Goal: Obtain resource: Obtain resource

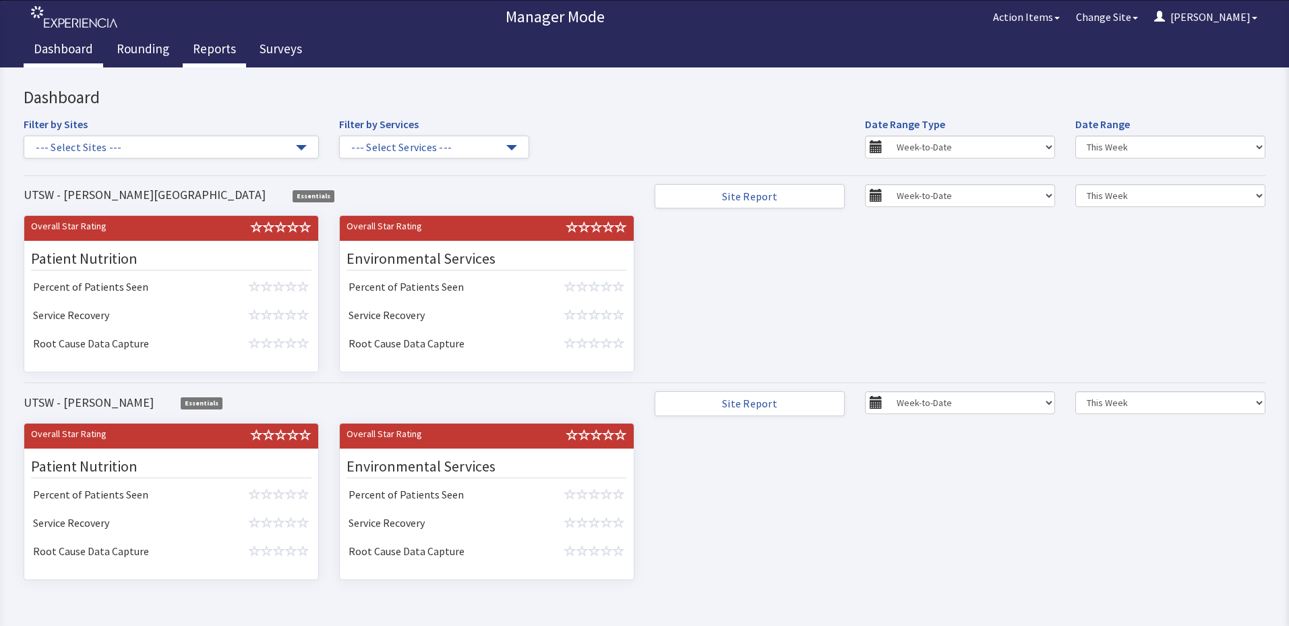
click at [227, 38] on link "Reports" at bounding box center [214, 51] width 63 height 34
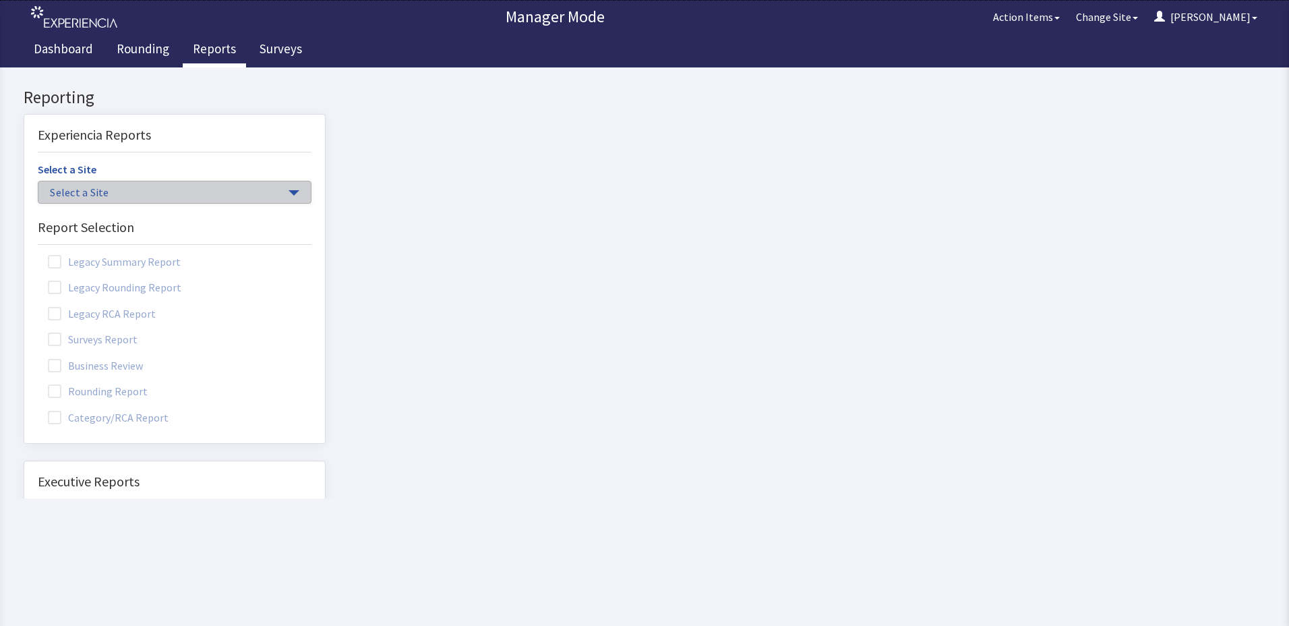
click at [89, 194] on span "Select a Site" at bounding box center [168, 193] width 236 height 16
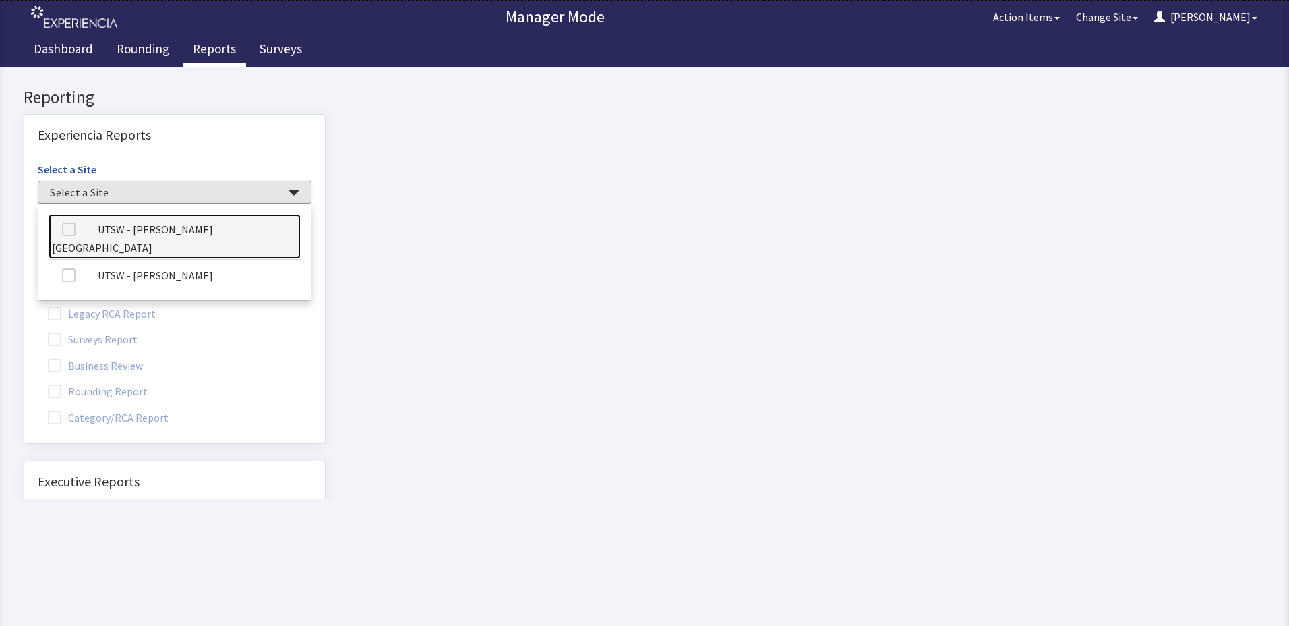
click at [87, 235] on label at bounding box center [74, 229] width 44 height 18
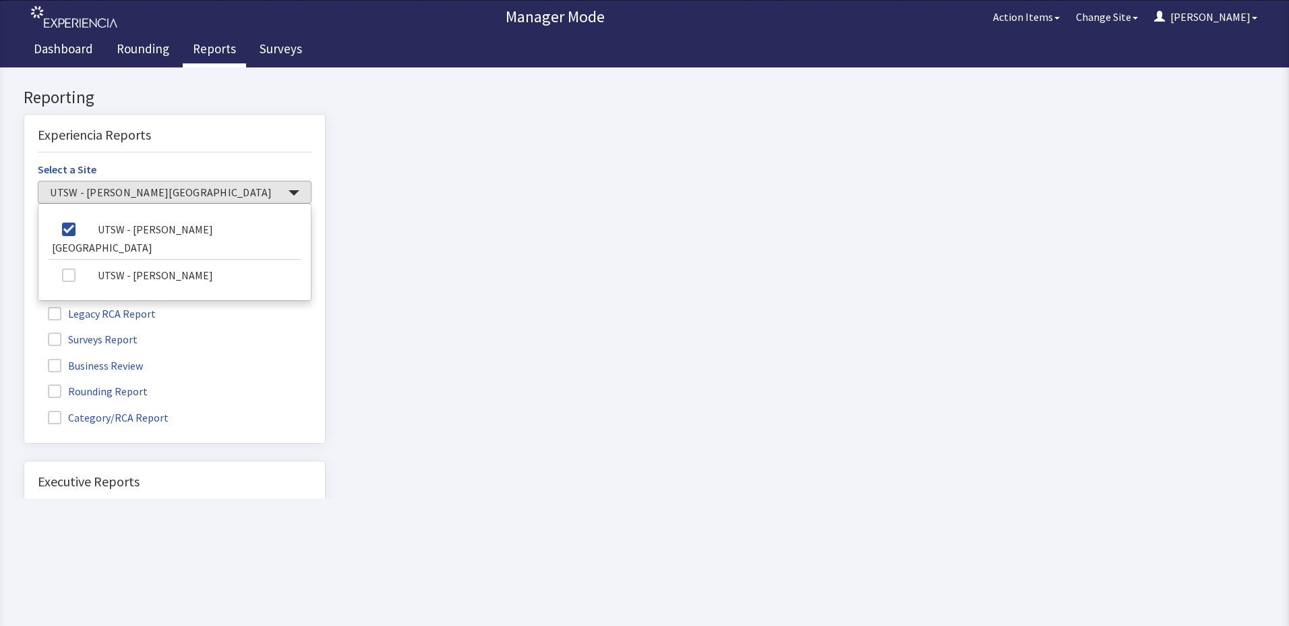
click at [92, 396] on label "Rounding Report" at bounding box center [99, 391] width 123 height 18
click at [24, 384] on input "Rounding Report" at bounding box center [24, 384] width 0 height 0
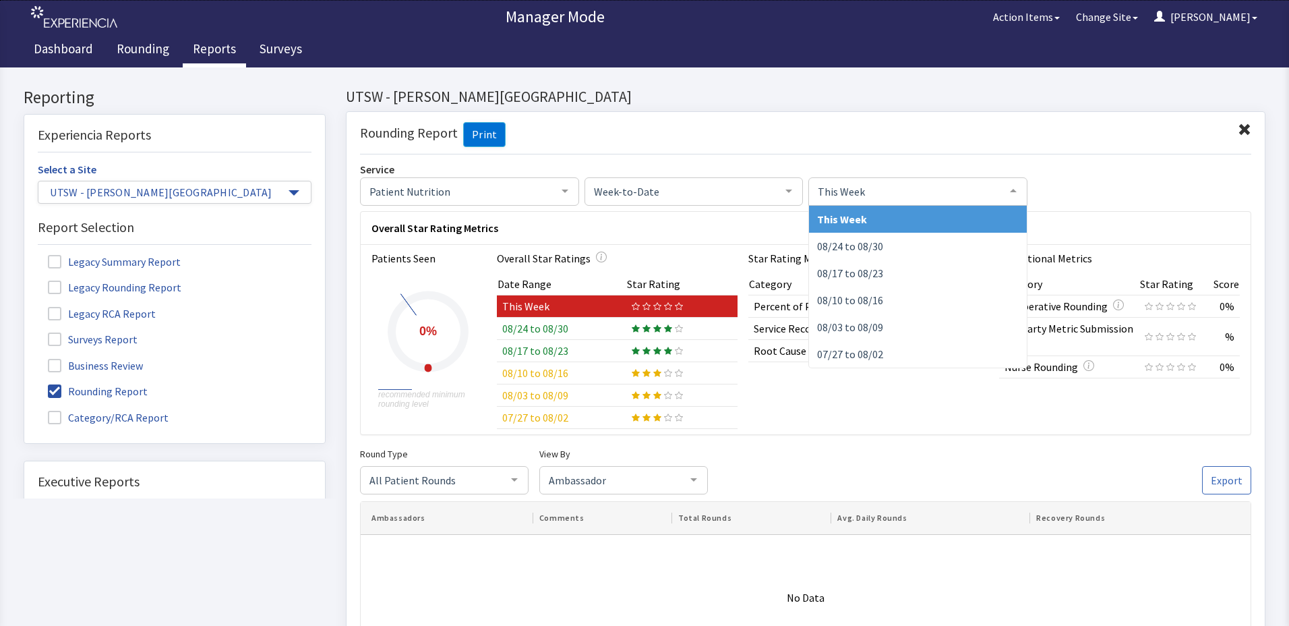
click at [978, 191] on span "This Week" at bounding box center [907, 190] width 185 height 15
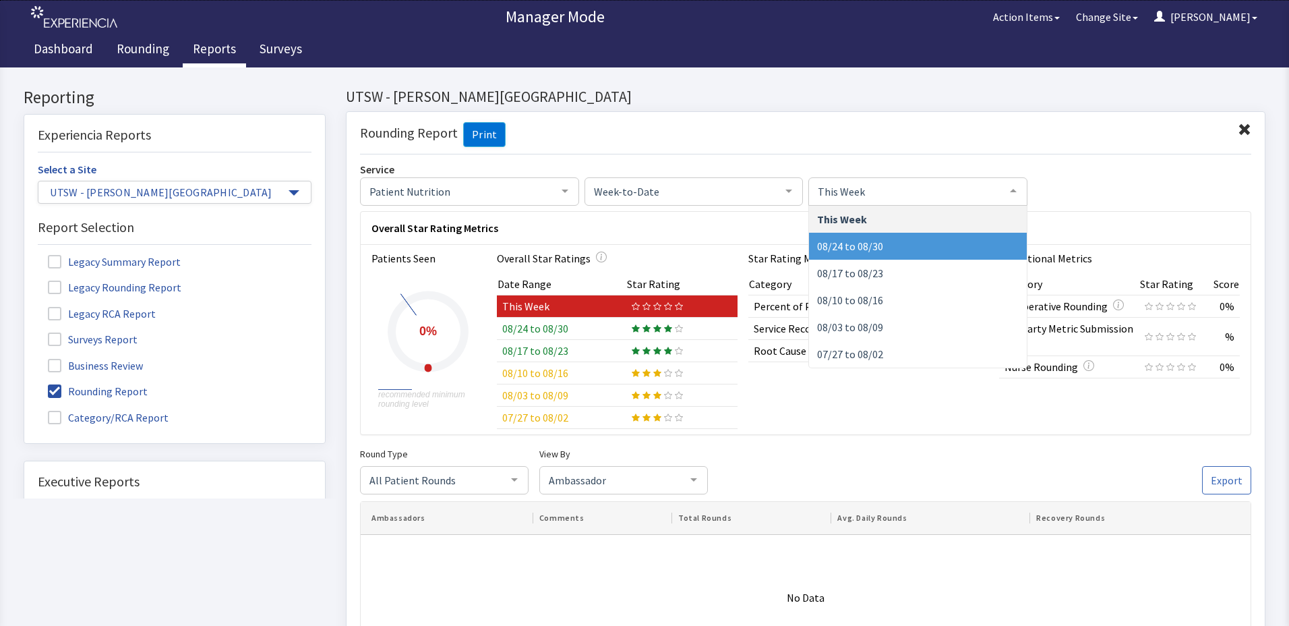
click at [957, 243] on span "08/24 to 08/30" at bounding box center [918, 246] width 218 height 27
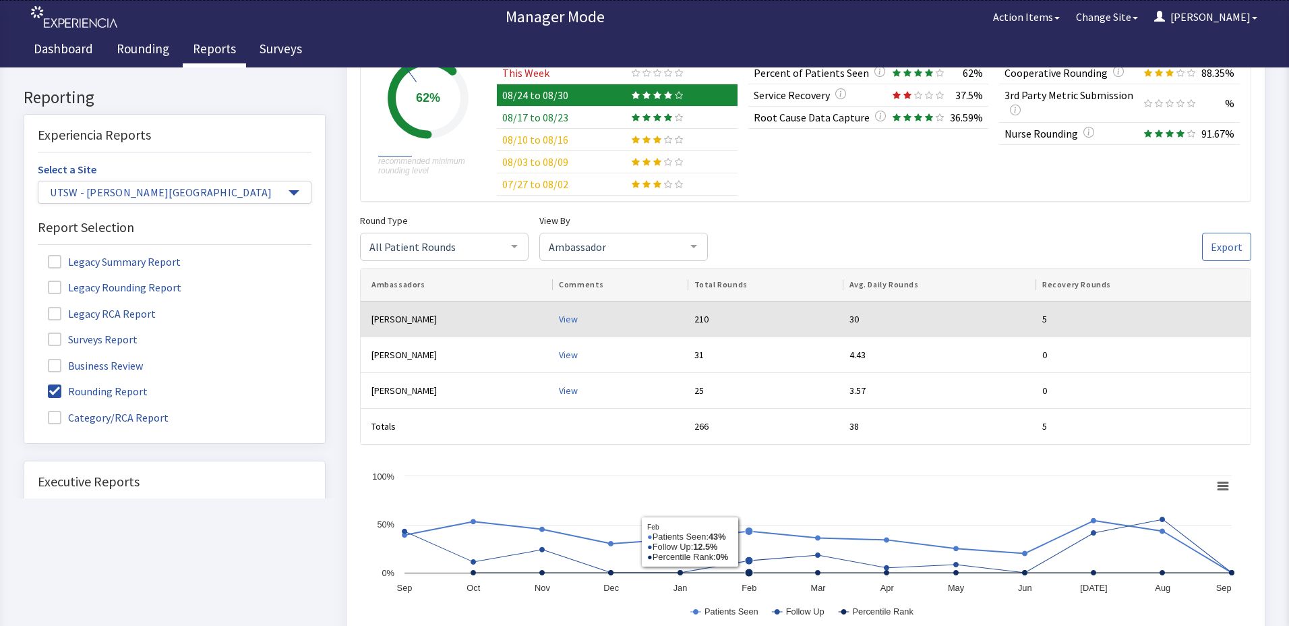
scroll to position [202, 0]
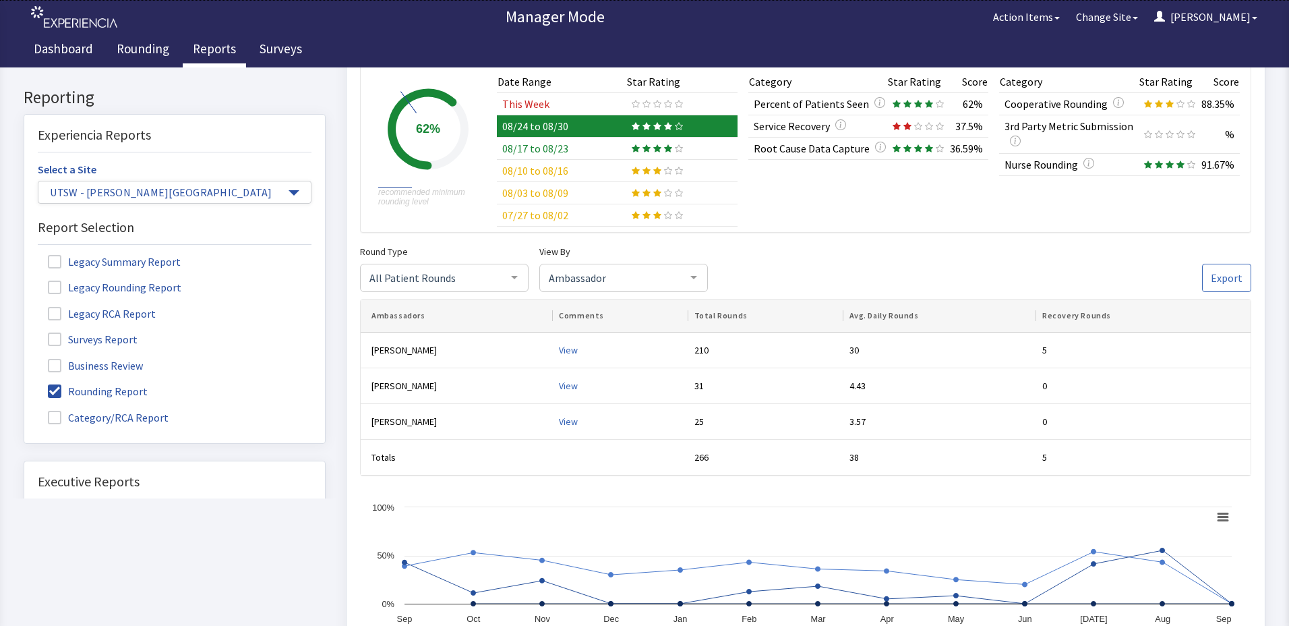
click at [634, 279] on span "Ambassador" at bounding box center [612, 277] width 135 height 15
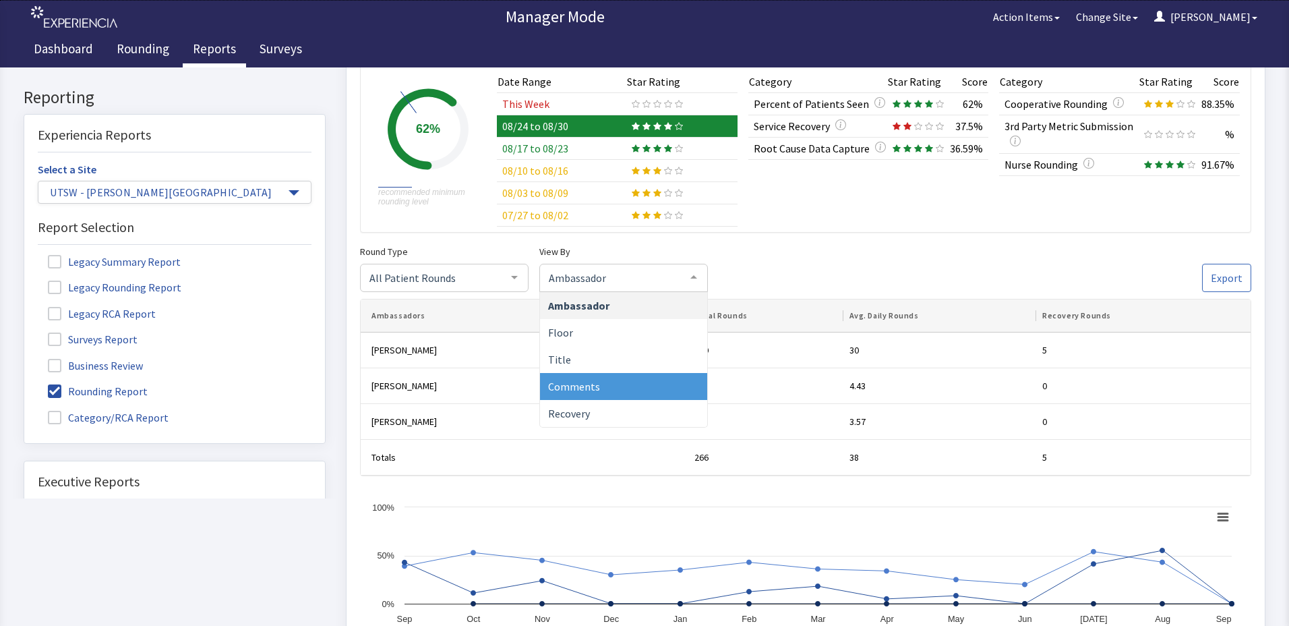
click at [602, 382] on span "Comments" at bounding box center [623, 387] width 167 height 27
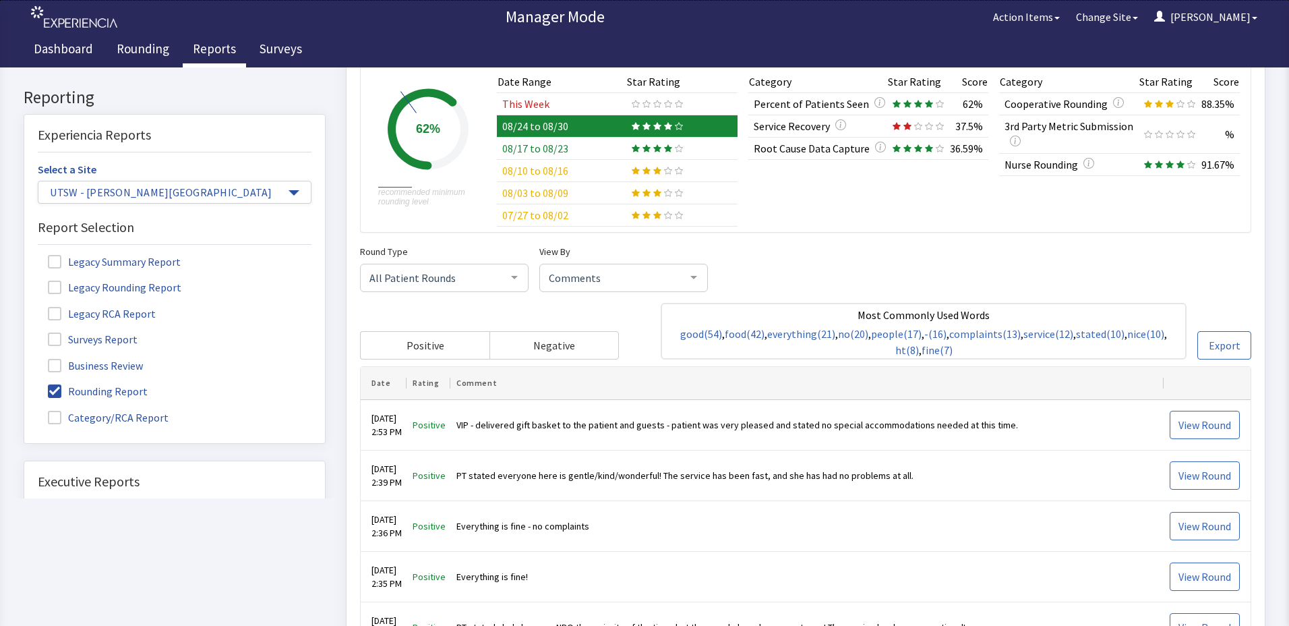
click at [1243, 352] on div "Rounding Report Print" at bounding box center [806, 522] width 920 height 1227
click at [1227, 353] on span "Export" at bounding box center [1225, 346] width 32 height 16
click at [1209, 339] on span "Export" at bounding box center [1225, 346] width 32 height 16
click at [1203, 348] on button "Export" at bounding box center [1225, 346] width 54 height 28
click at [1210, 347] on span "Export" at bounding box center [1225, 346] width 32 height 16
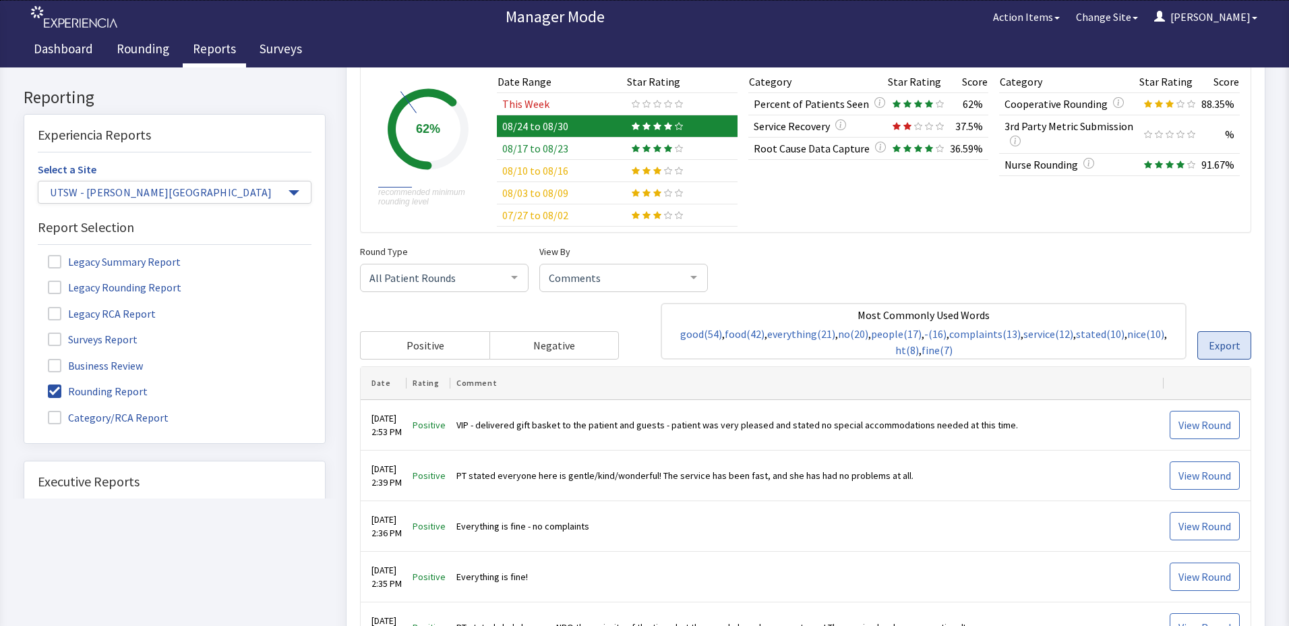
click at [1210, 347] on span "Export" at bounding box center [1225, 346] width 32 height 16
click at [1211, 347] on span "Export" at bounding box center [1225, 346] width 32 height 16
click at [1212, 347] on span "Export" at bounding box center [1225, 346] width 32 height 16
click at [1213, 345] on span "Export" at bounding box center [1225, 346] width 32 height 16
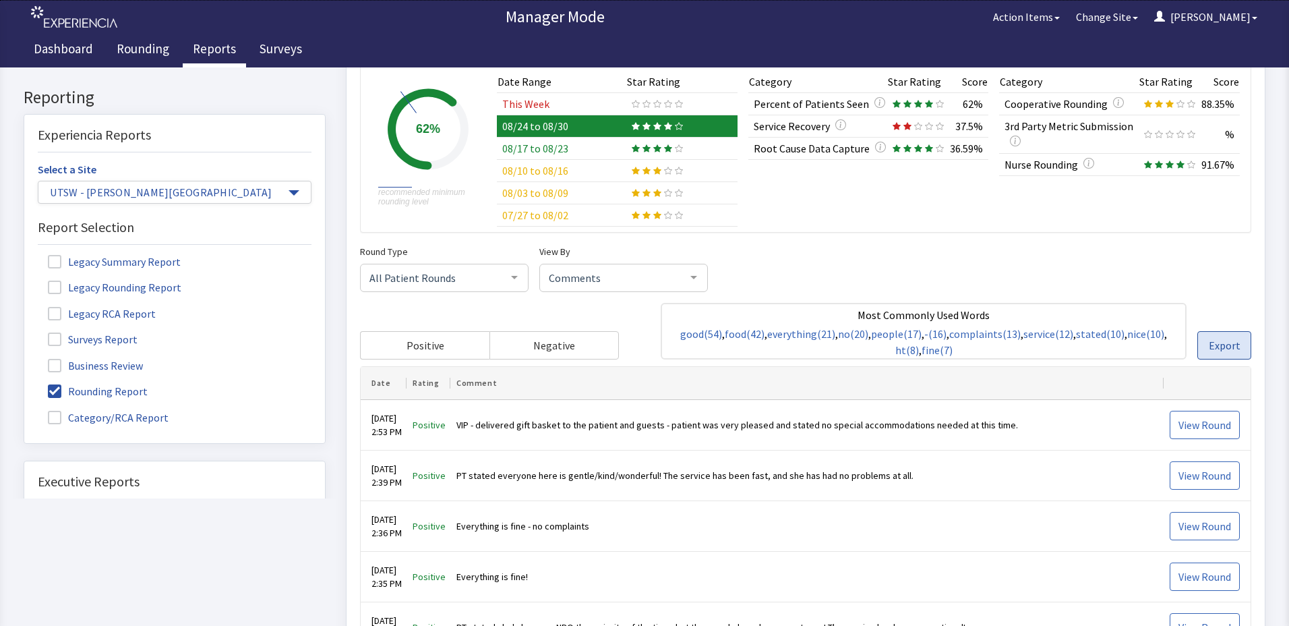
click at [1217, 342] on span "Export" at bounding box center [1225, 346] width 32 height 16
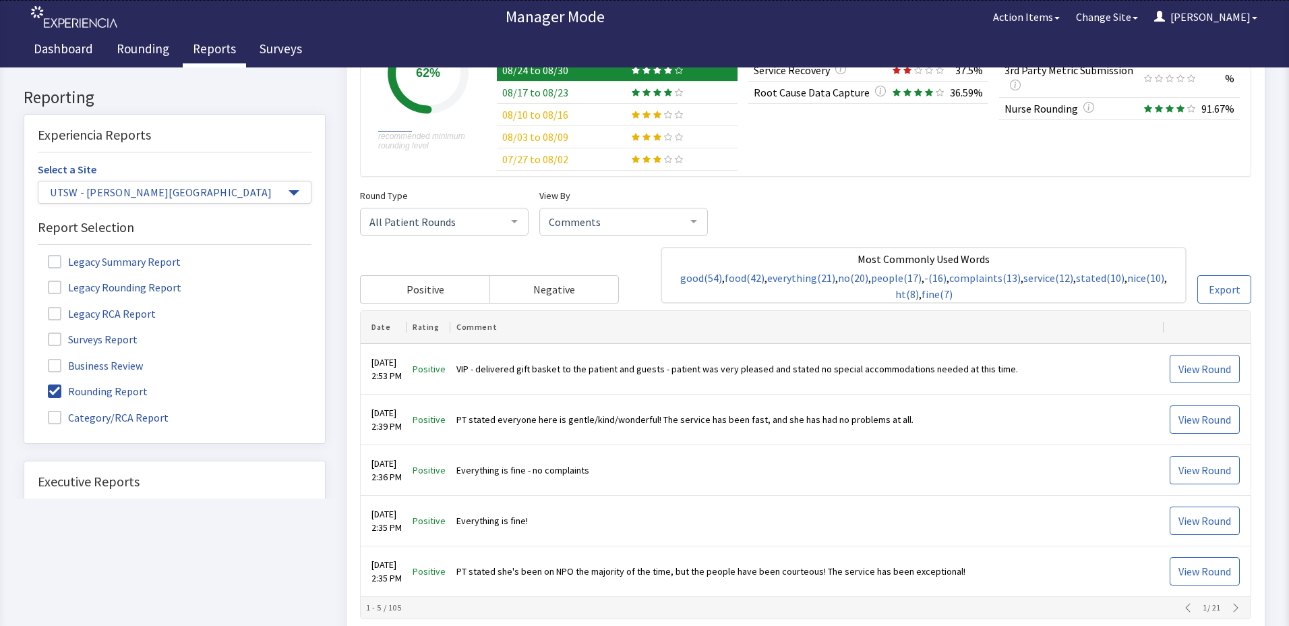
scroll to position [135, 0]
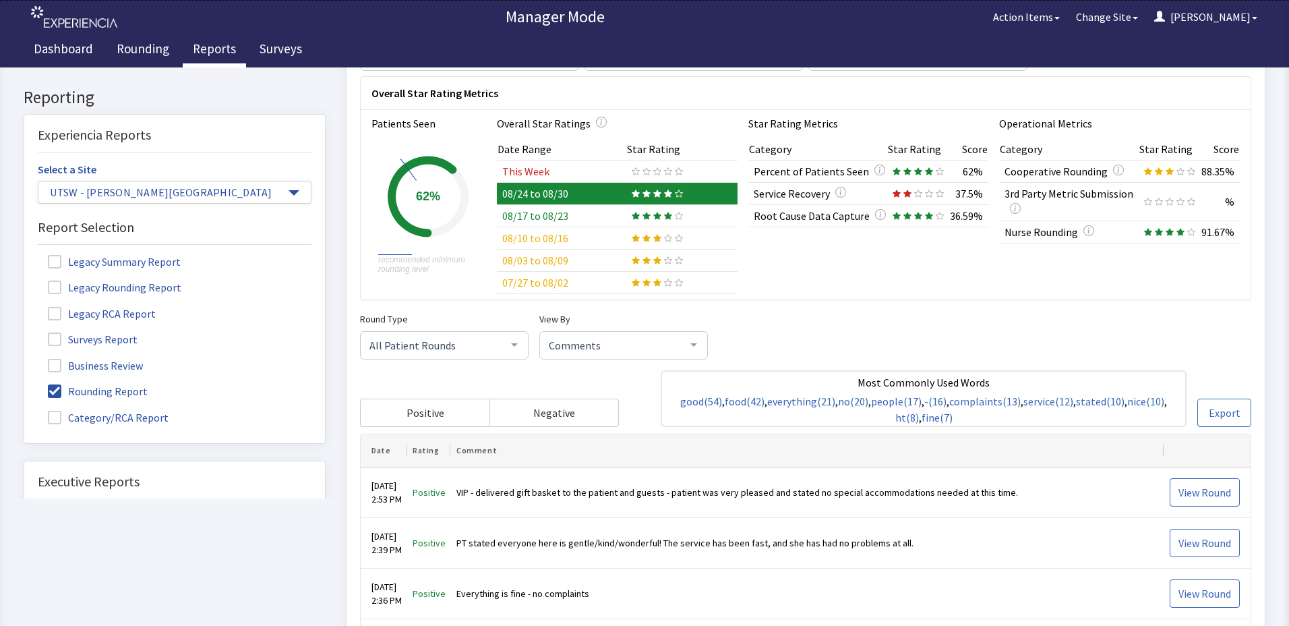
click at [639, 357] on div "Round Type All Patient Rounds All Patient Rounds Nurse Rounds Purposeful Round …" at bounding box center [805, 369] width 891 height 116
click at [637, 352] on div "Comments" at bounding box center [623, 345] width 169 height 28
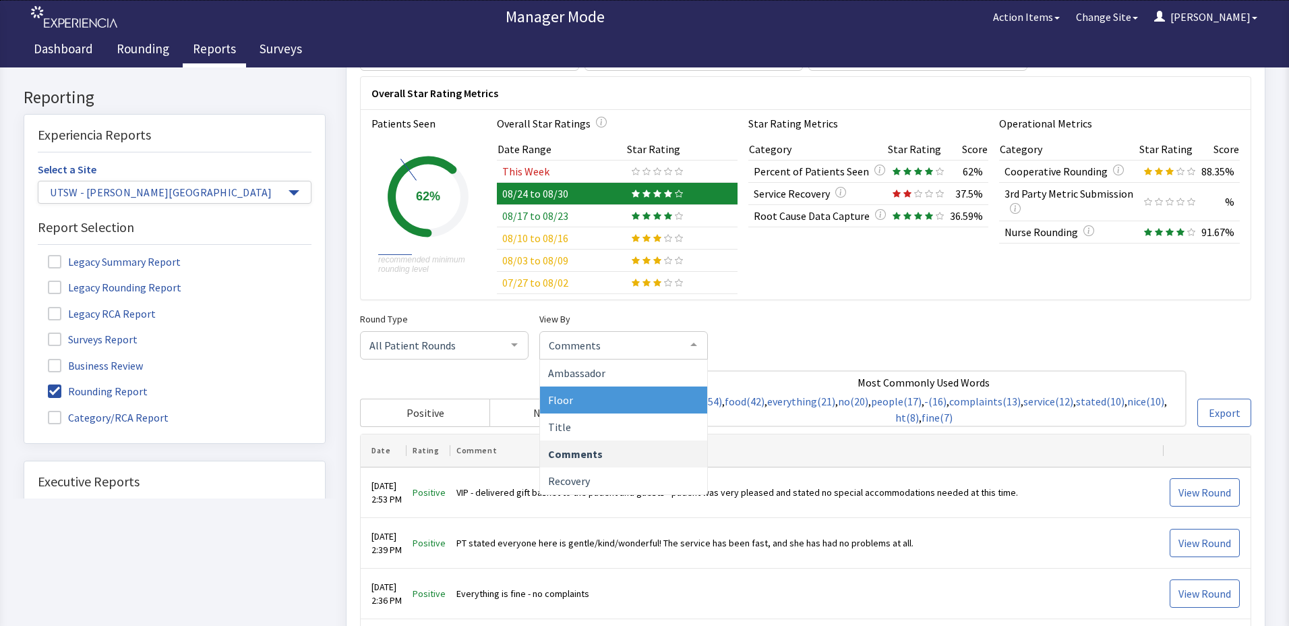
click at [573, 403] on span "Floor" at bounding box center [623, 399] width 167 height 27
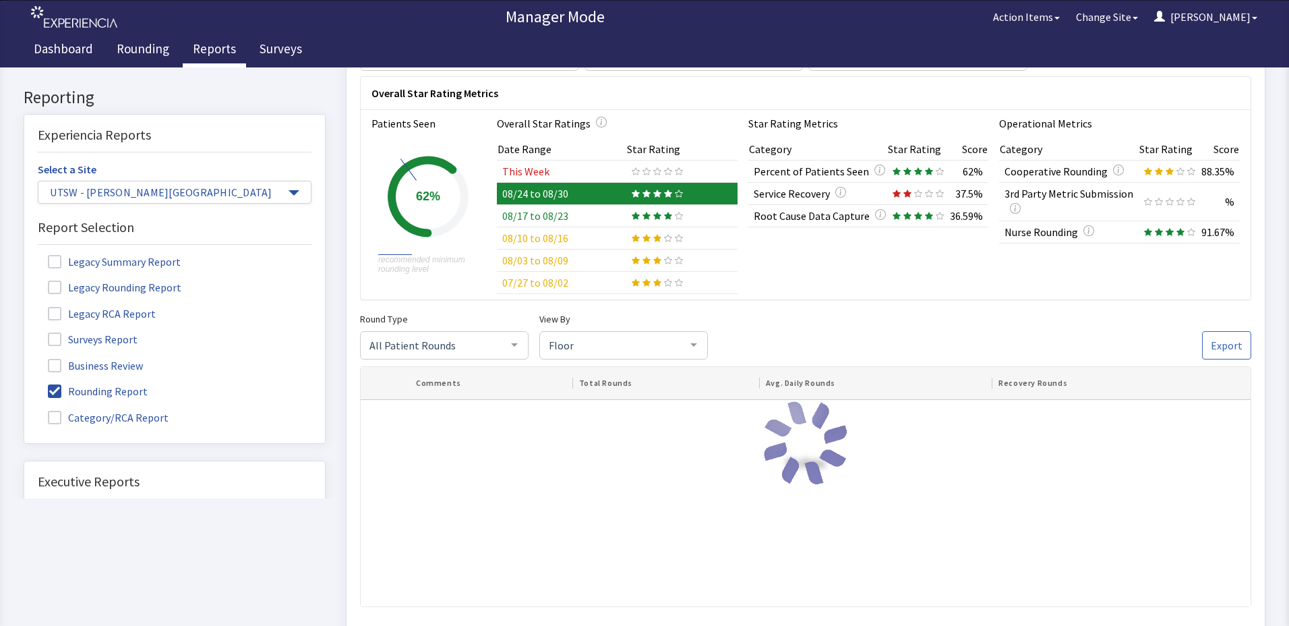
click at [577, 349] on span "Floor" at bounding box center [612, 344] width 135 height 15
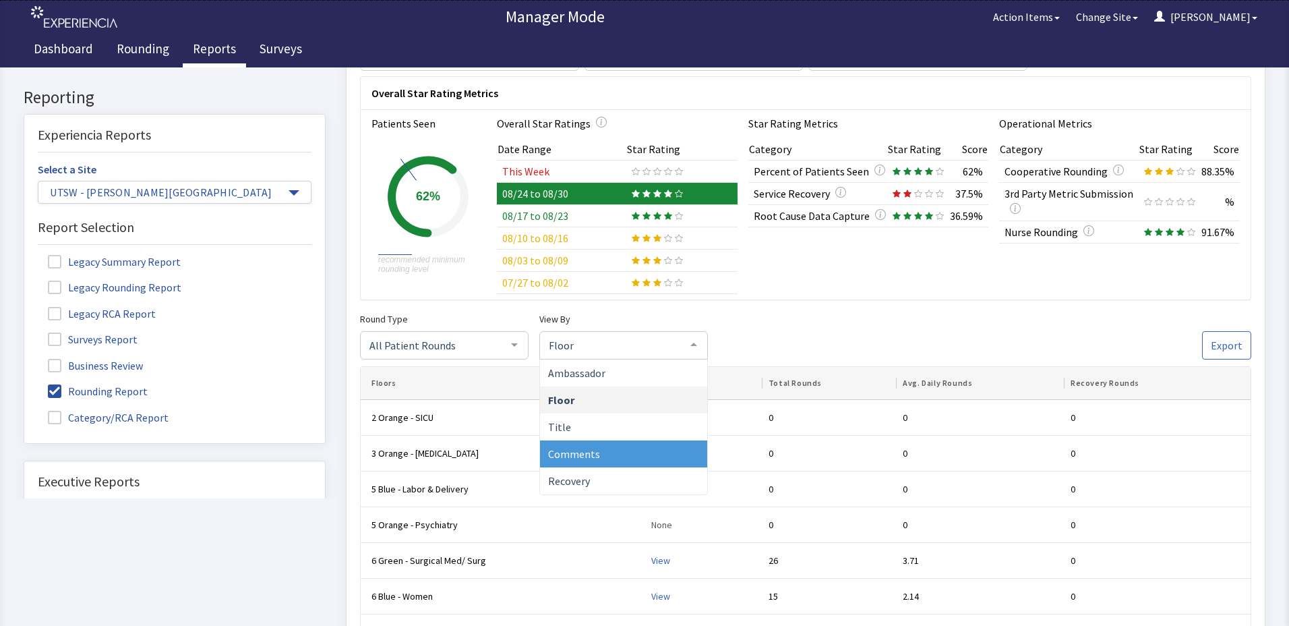
click at [584, 447] on span "Comments" at bounding box center [574, 453] width 52 height 13
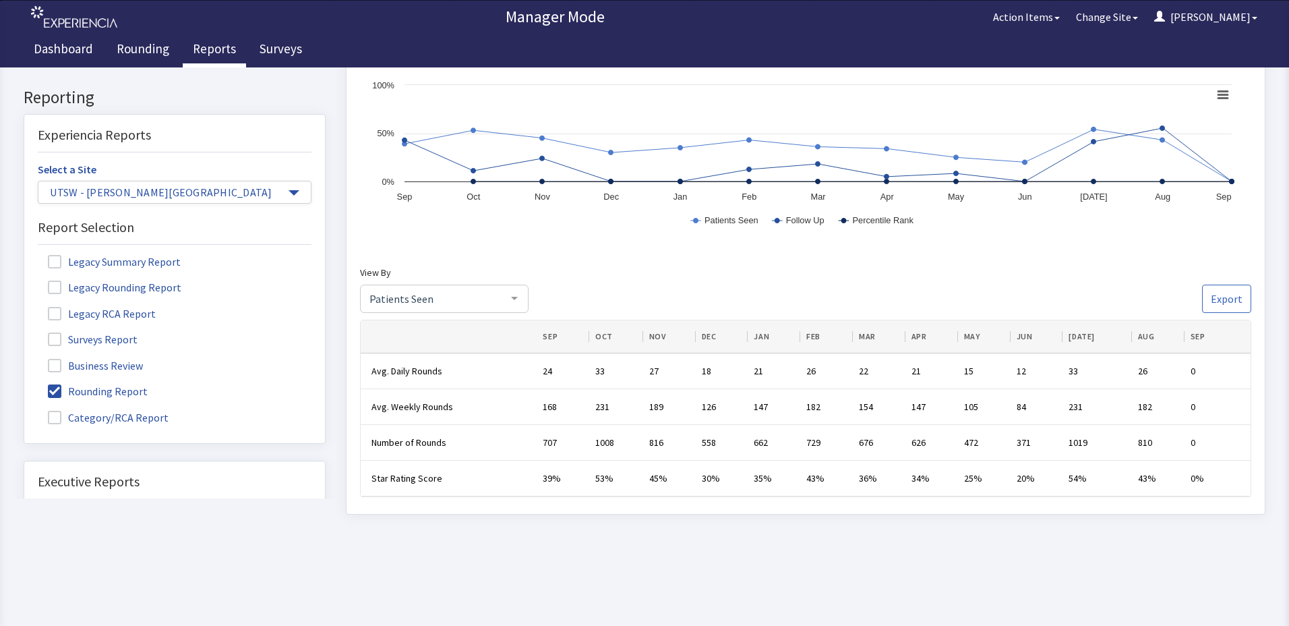
scroll to position [833, 0]
click at [488, 308] on div "Patients Seen" at bounding box center [444, 299] width 169 height 28
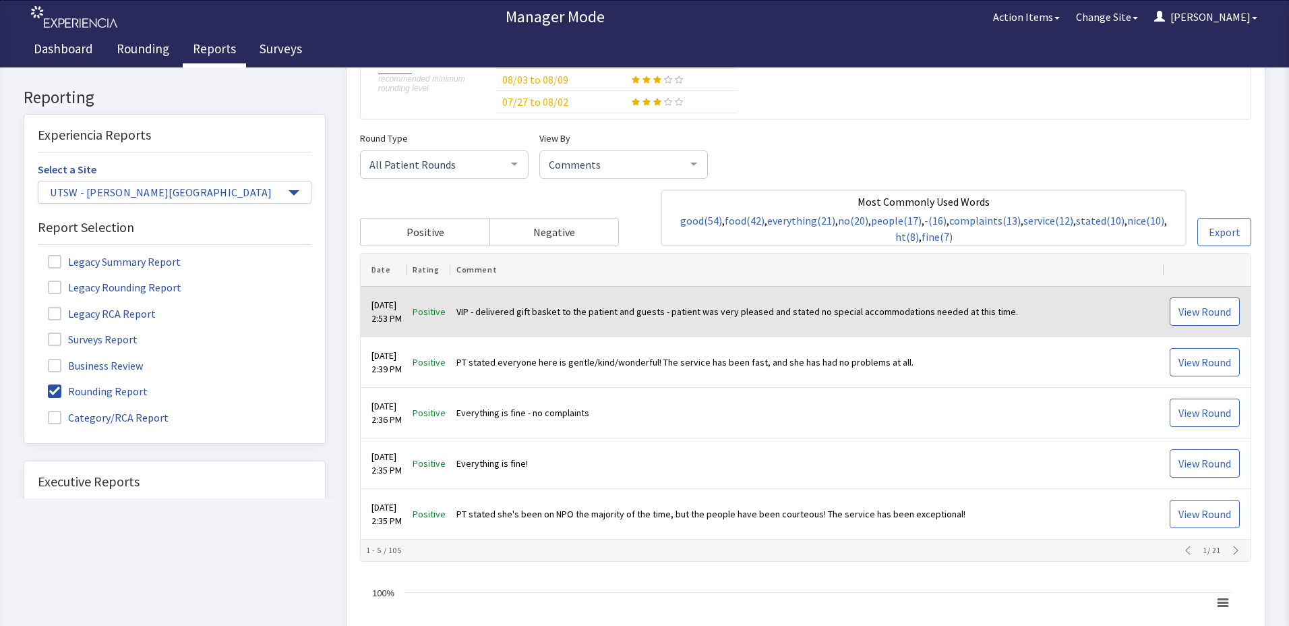
scroll to position [227, 0]
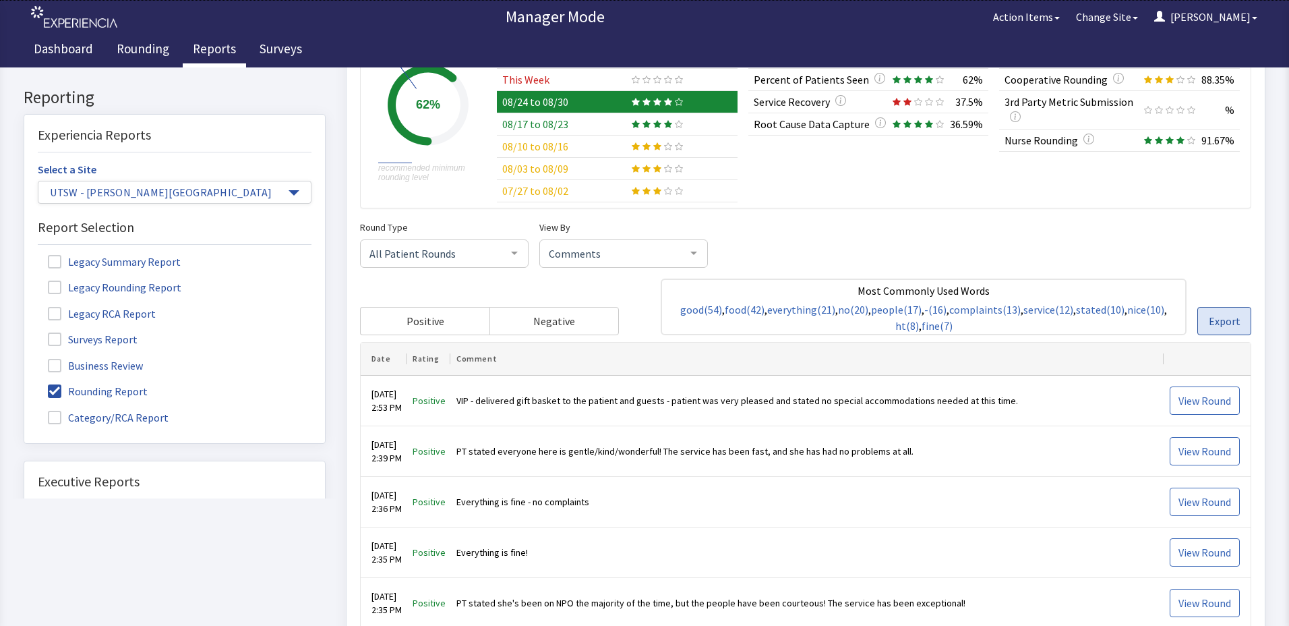
click at [1224, 321] on span "Export" at bounding box center [1225, 322] width 32 height 16
click at [1225, 318] on span "Export" at bounding box center [1225, 322] width 32 height 16
click at [1224, 314] on span "Export" at bounding box center [1225, 322] width 32 height 16
click at [1224, 312] on button "Export" at bounding box center [1225, 321] width 54 height 28
click at [1224, 308] on button "Export" at bounding box center [1225, 321] width 54 height 28
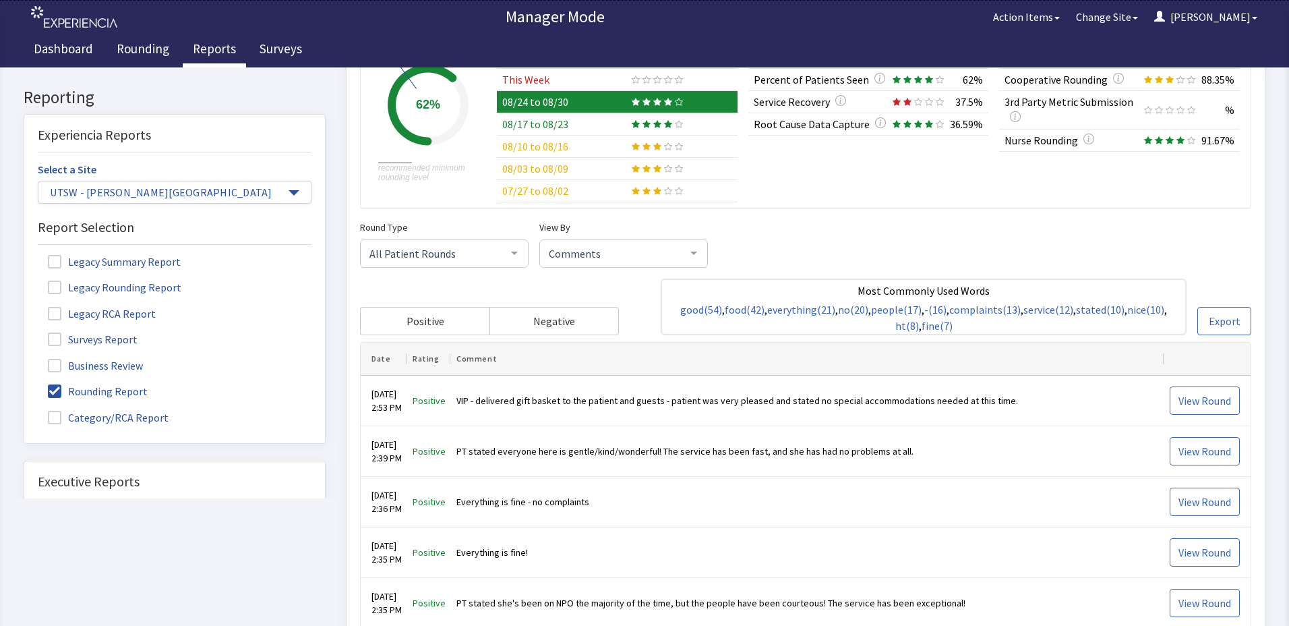
drag, startPoint x: 1224, startPoint y: 308, endPoint x: 1226, endPoint y: 301, distance: 7.7
click at [1225, 301] on div "Most Commonly Used Words good (54) , food (42) , everything (21) , no (20) , pe…" at bounding box center [956, 307] width 591 height 57
click at [1226, 300] on div "Most Commonly Used Words good (54) , food (42) , everything (21) , no (20) , pe…" at bounding box center [956, 307] width 591 height 57
click at [1227, 298] on div "Most Commonly Used Words good (54) , food (42) , everything (21) , no (20) , pe…" at bounding box center [956, 307] width 591 height 57
click at [1231, 303] on div "Most Commonly Used Words good (54) , food (42) , everything (21) , no (20) , pe…" at bounding box center [956, 307] width 591 height 57
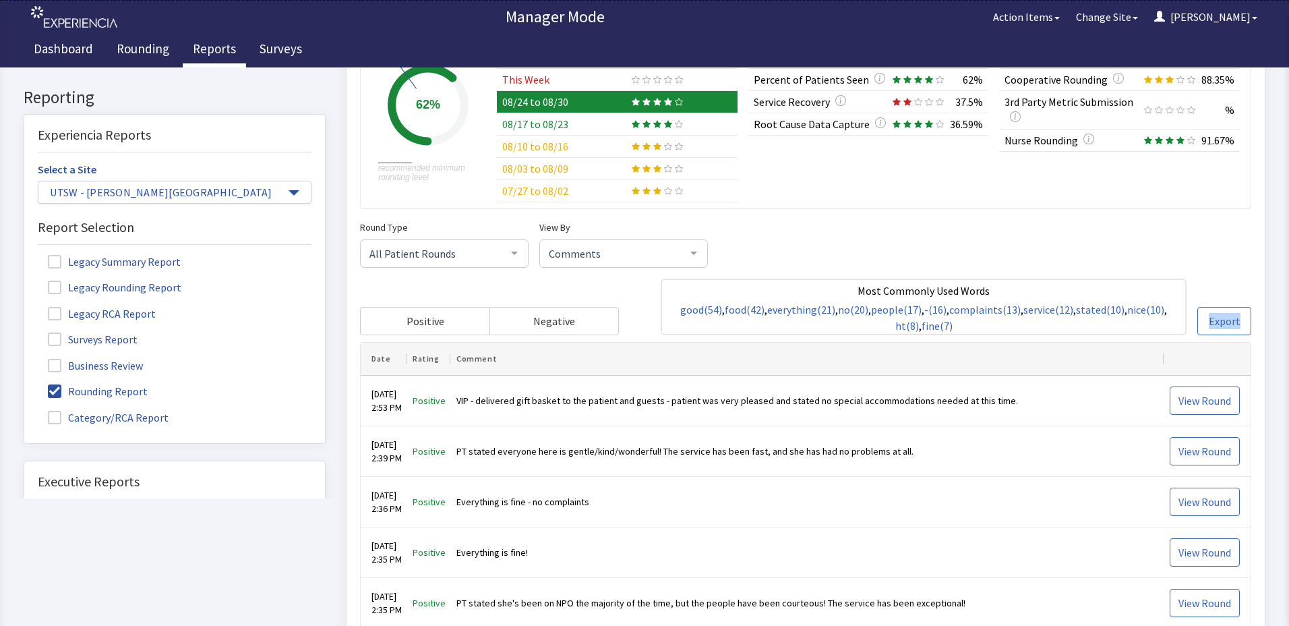
click at [1231, 305] on div "Most Commonly Used Words good (54) , food (42) , everything (21) , no (20) , pe…" at bounding box center [956, 307] width 591 height 57
drag, startPoint x: 1231, startPoint y: 305, endPoint x: 1239, endPoint y: 316, distance: 14.4
click at [1235, 308] on div "Most Commonly Used Words good (54) , food (42) , everything (21) , no (20) , pe…" at bounding box center [956, 307] width 591 height 57
click at [1239, 315] on button "Export" at bounding box center [1225, 321] width 54 height 28
click at [1237, 314] on button "Export" at bounding box center [1225, 321] width 54 height 28
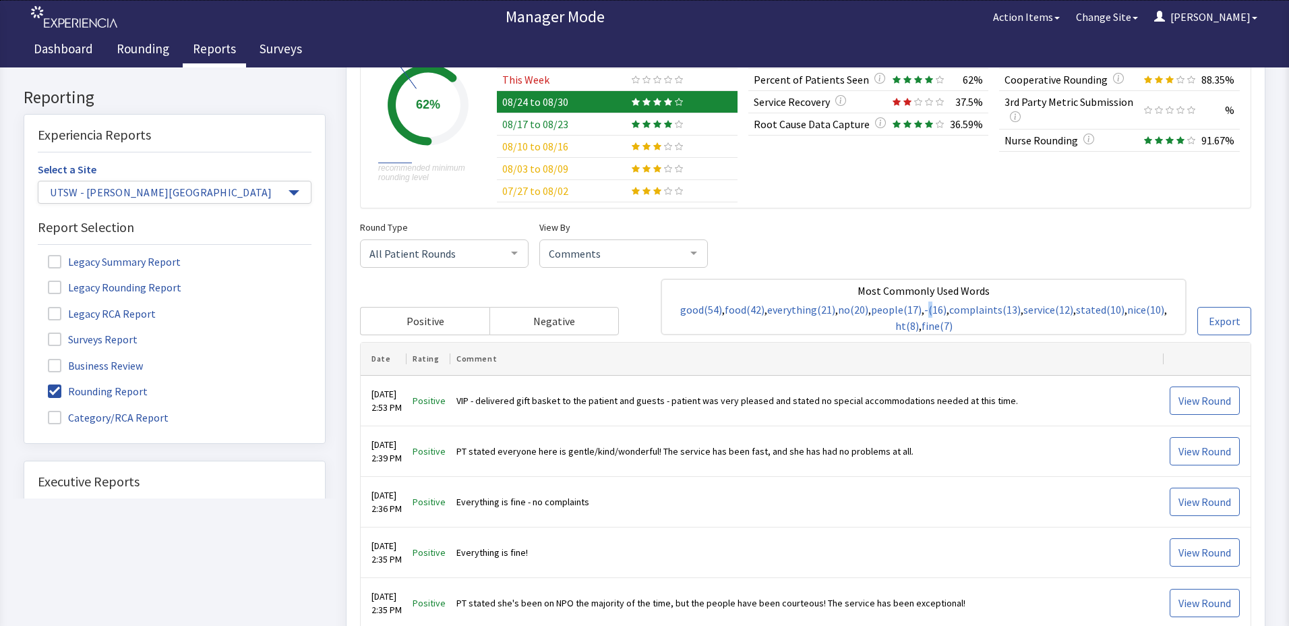
drag, startPoint x: 1237, startPoint y: 314, endPoint x: 925, endPoint y: 302, distance: 312.4
click at [925, 302] on div "Most Commonly Used Words good (54) , food (42) , everything (21) , no (20) , pe…" at bounding box center [924, 307] width 526 height 57
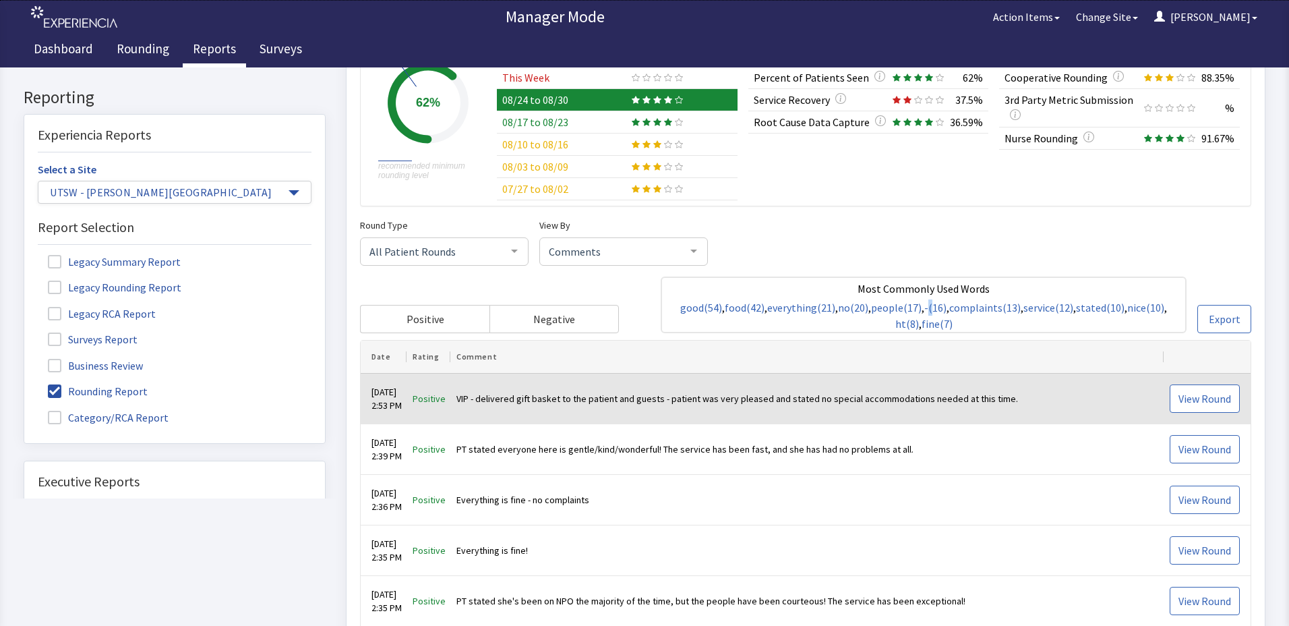
scroll to position [202, 0]
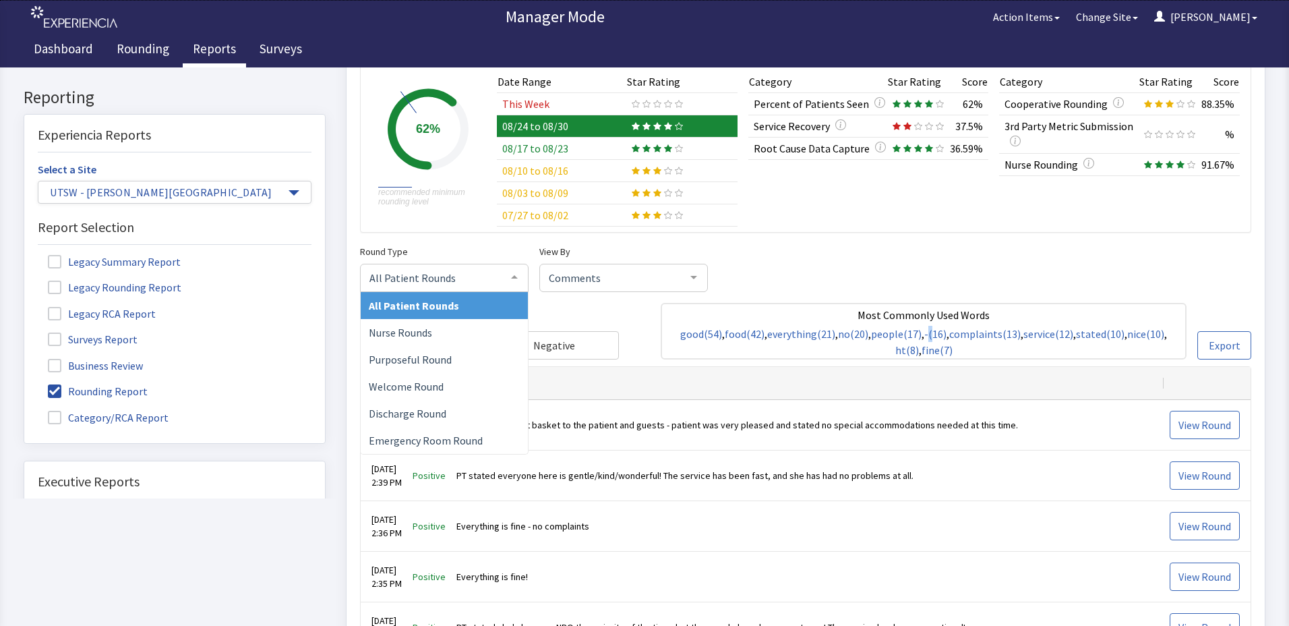
click at [514, 281] on div at bounding box center [514, 278] width 27 height 26
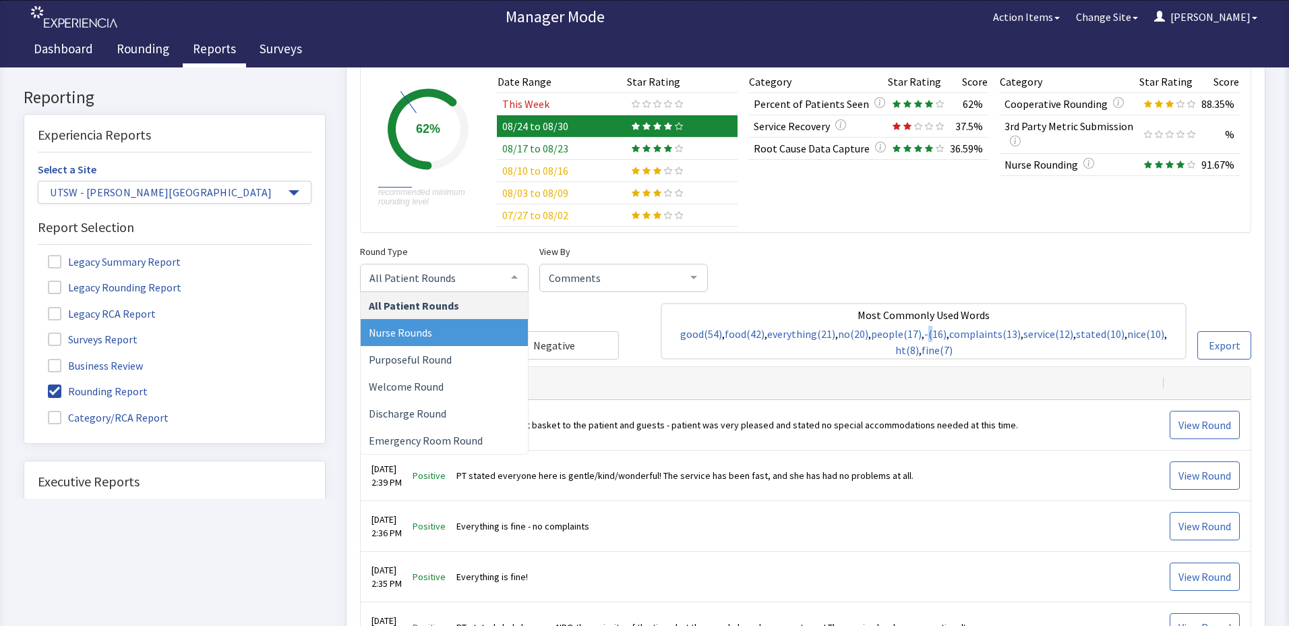
click at [478, 339] on span "Nurse Rounds" at bounding box center [444, 333] width 167 height 27
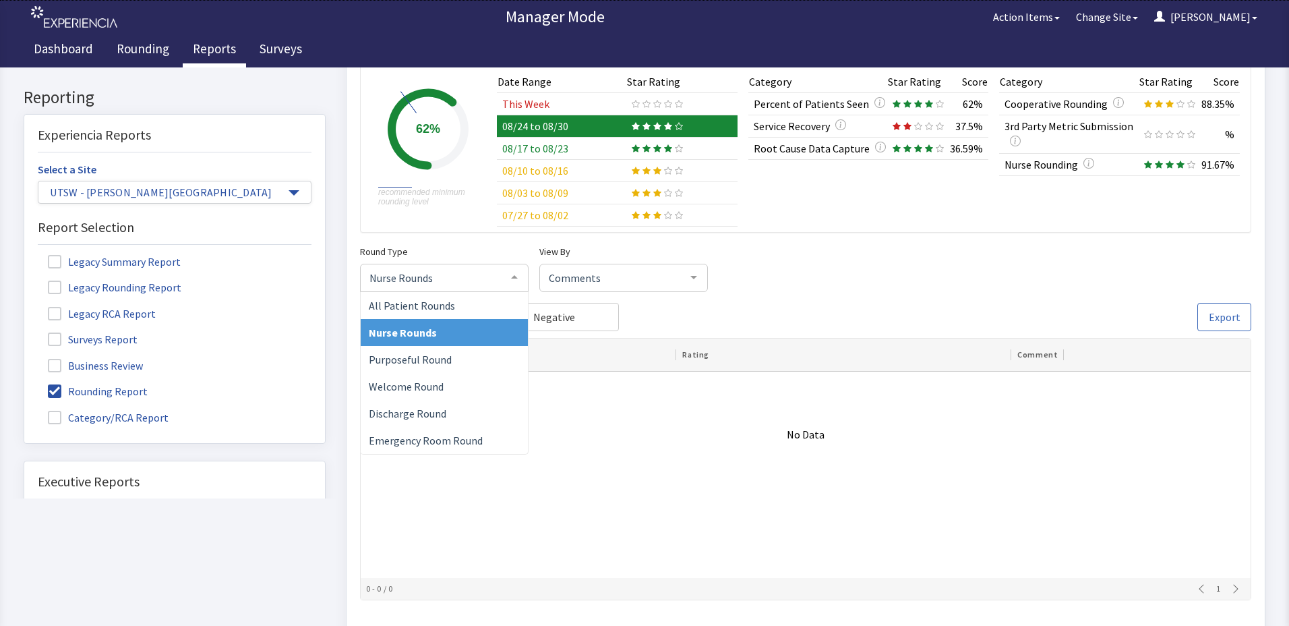
click at [504, 281] on div at bounding box center [514, 278] width 27 height 26
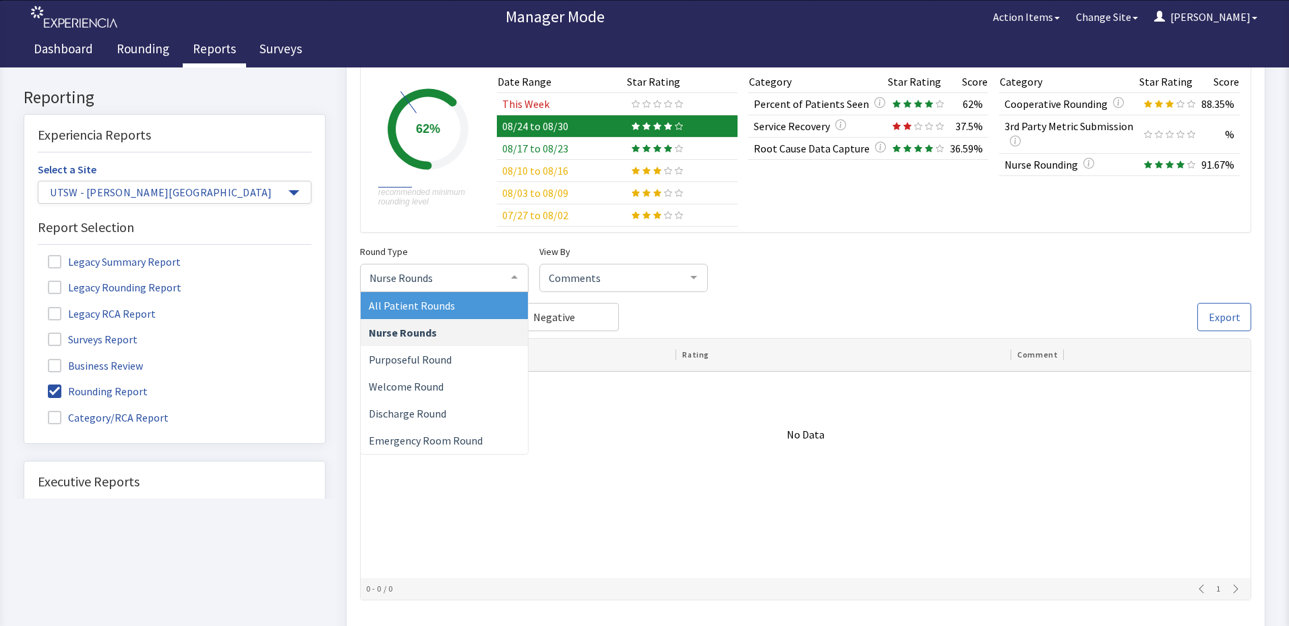
click at [456, 307] on span "All Patient Rounds" at bounding box center [444, 306] width 167 height 27
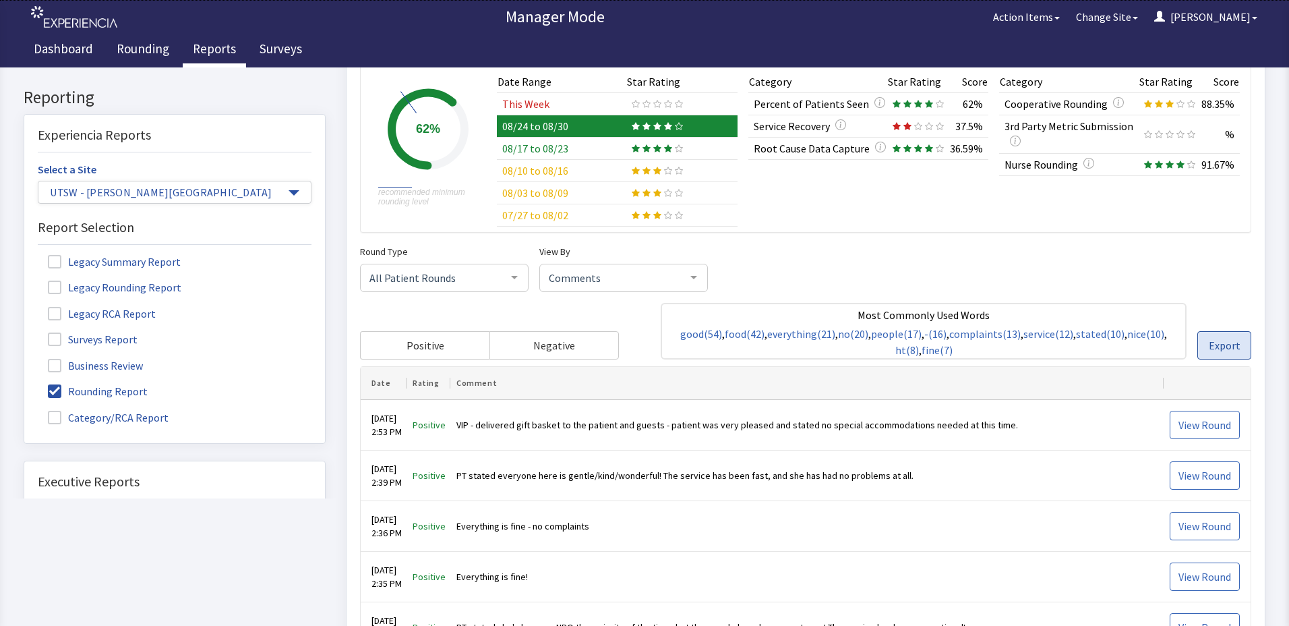
click at [1216, 348] on span "Export" at bounding box center [1225, 346] width 32 height 16
click at [1216, 346] on span "Export" at bounding box center [1225, 346] width 32 height 16
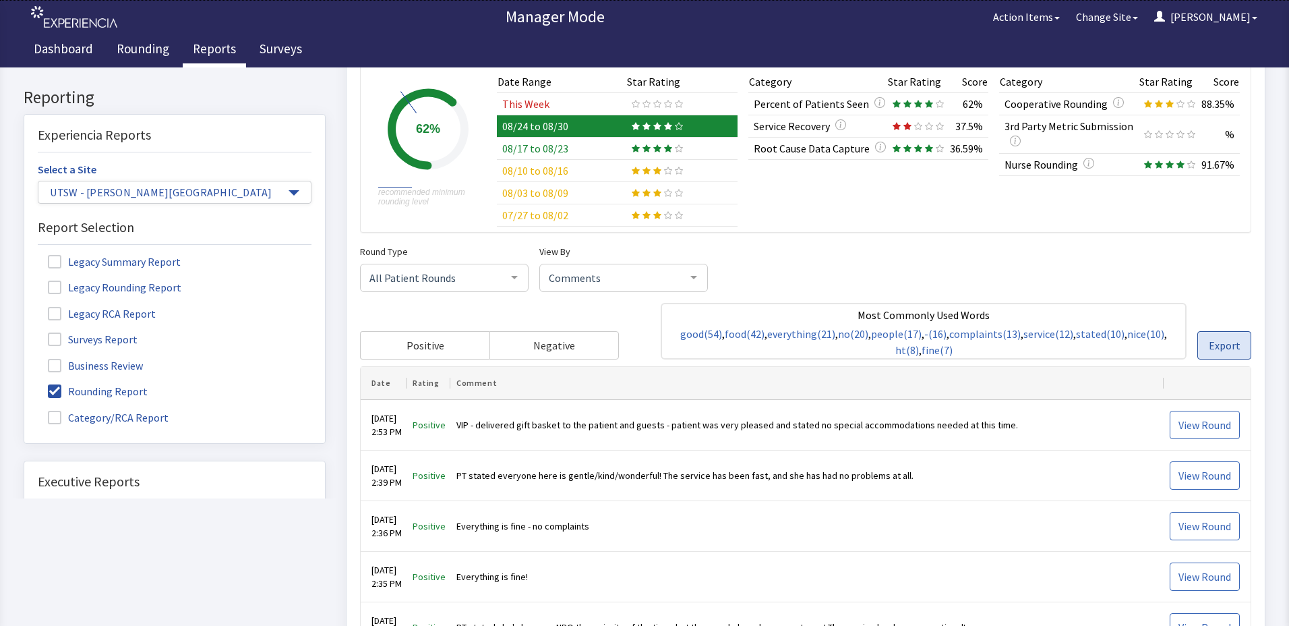
click at [1216, 346] on span "Export" at bounding box center [1225, 346] width 32 height 16
click at [1216, 345] on span "Export" at bounding box center [1225, 346] width 32 height 16
click at [1216, 344] on span "Export" at bounding box center [1225, 346] width 32 height 16
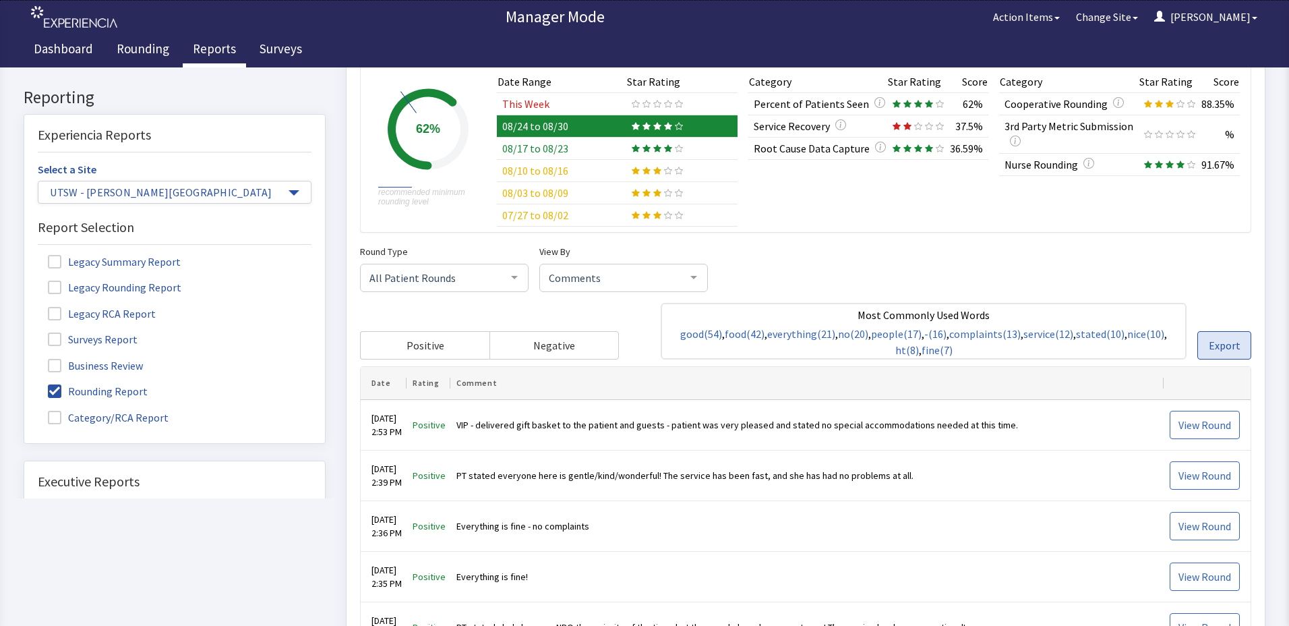
click at [1216, 344] on span "Export" at bounding box center [1225, 346] width 32 height 16
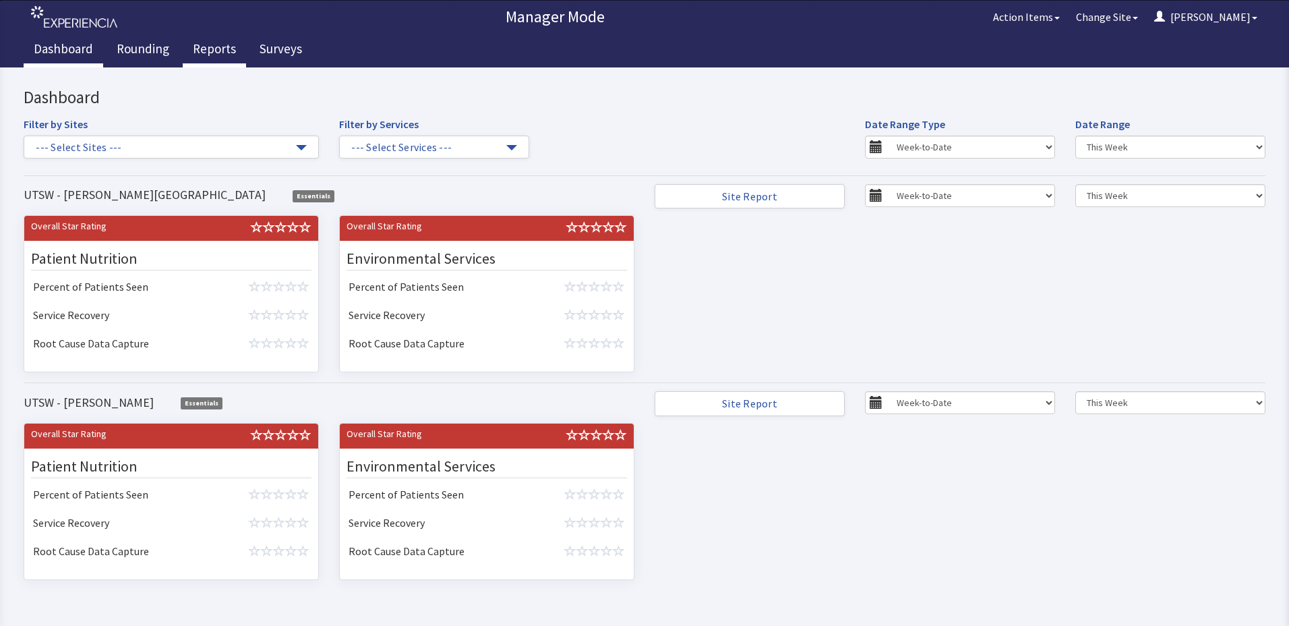
click at [228, 57] on link "Reports" at bounding box center [214, 51] width 63 height 34
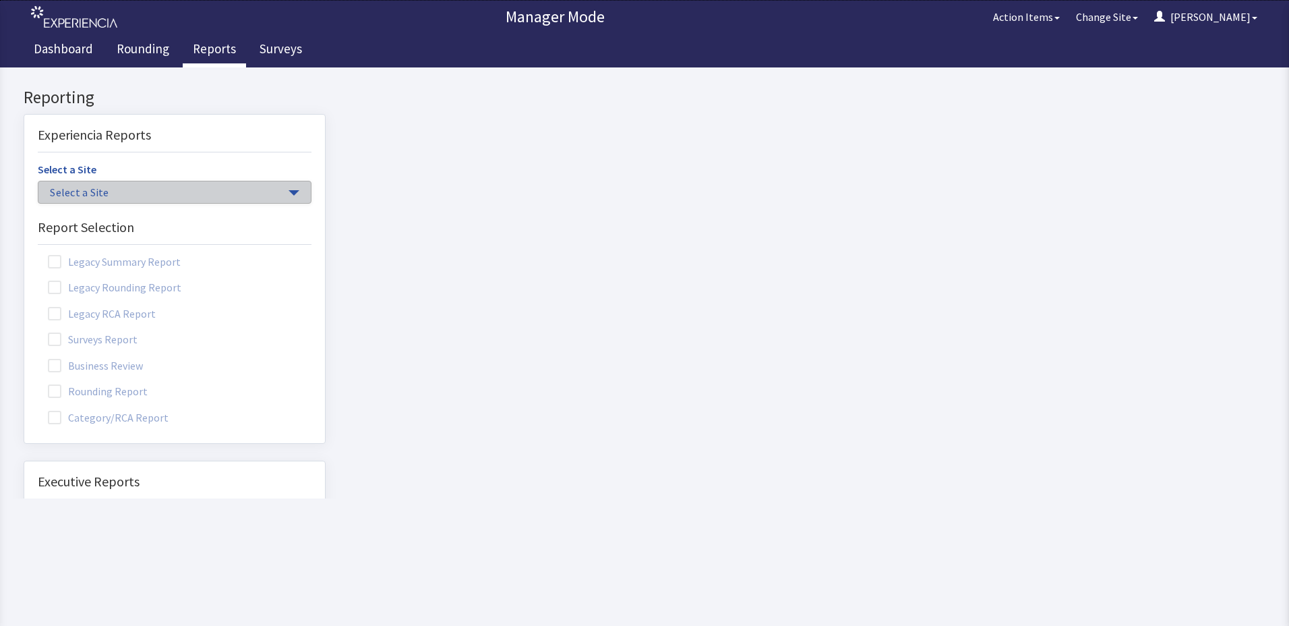
click at [212, 192] on span "Select a Site" at bounding box center [168, 193] width 236 height 16
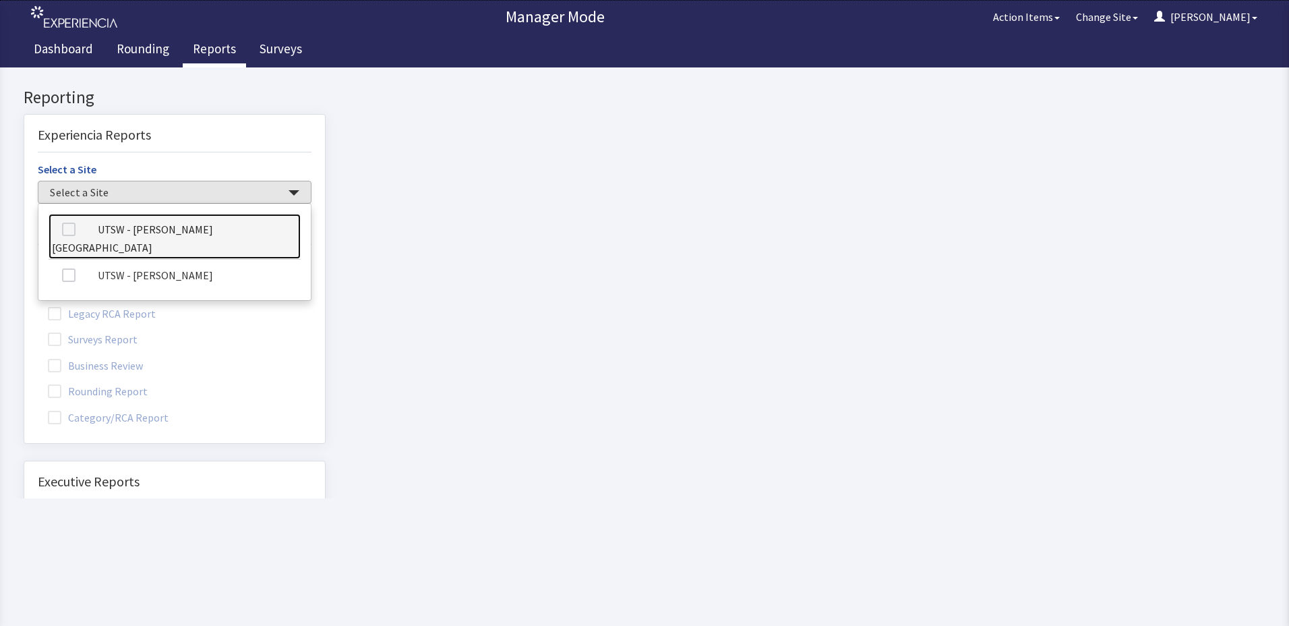
click at [196, 236] on link "UTSW - [PERSON_NAME][GEOGRAPHIC_DATA]" at bounding box center [175, 237] width 252 height 46
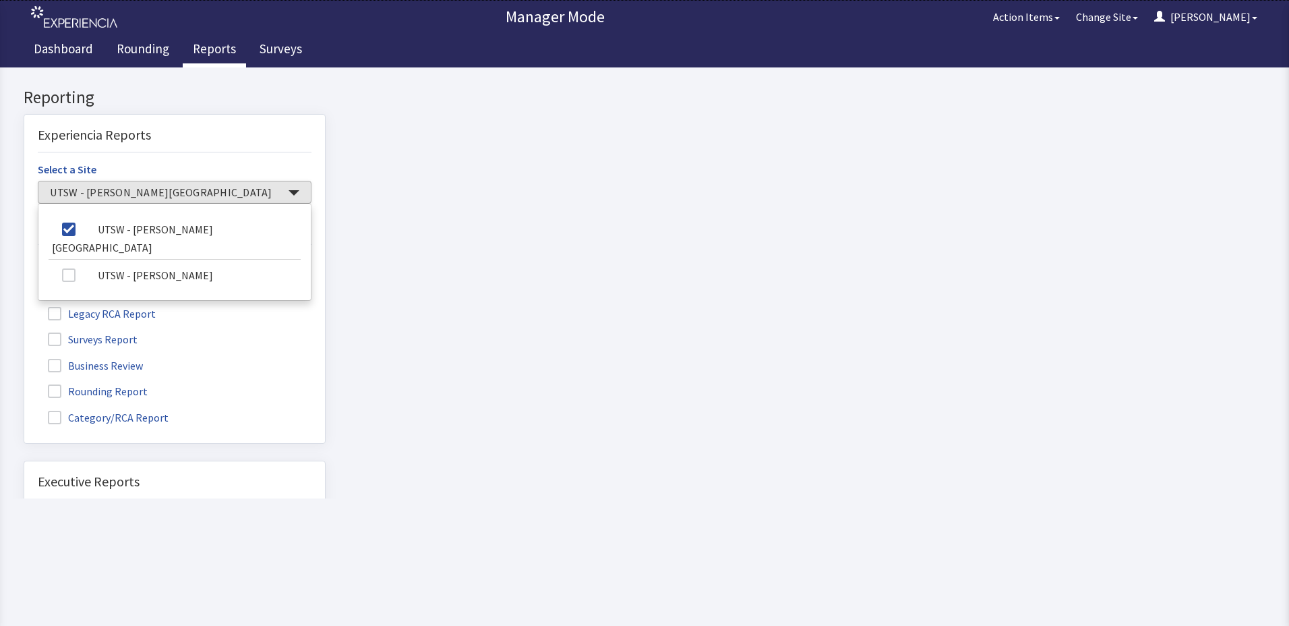
click at [66, 384] on label "Rounding Report" at bounding box center [99, 391] width 123 height 18
click at [24, 384] on input "Rounding Report" at bounding box center [24, 384] width 0 height 0
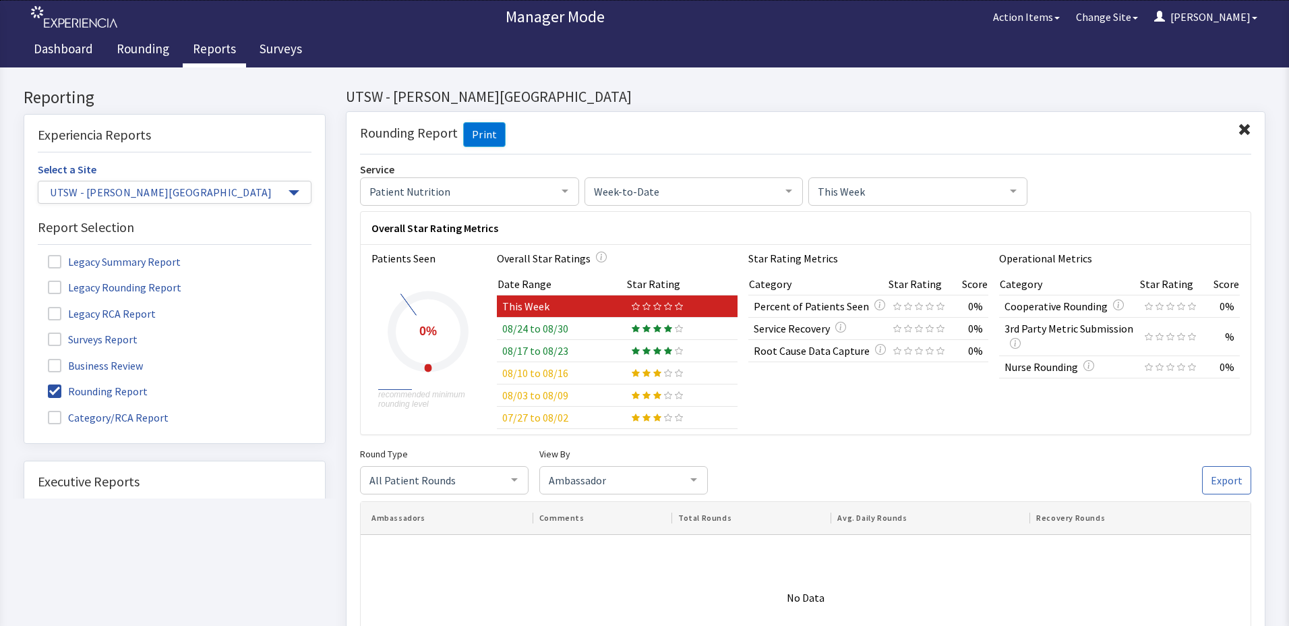
click at [918, 185] on span "This Week" at bounding box center [907, 190] width 185 height 15
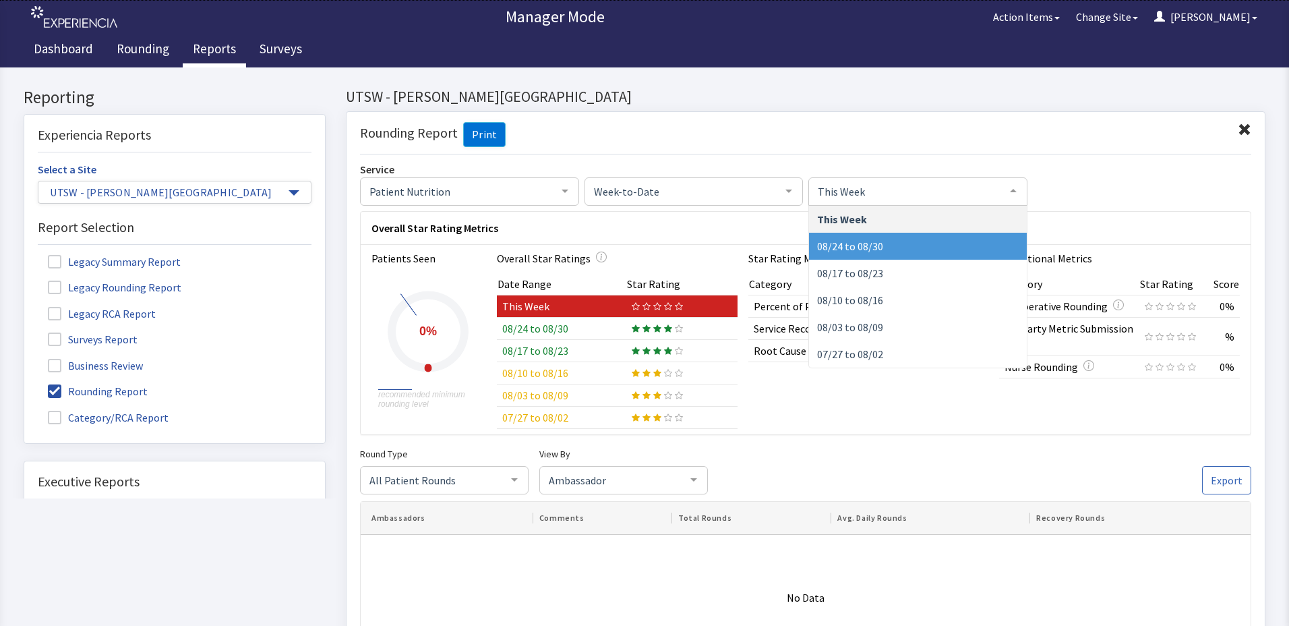
click at [906, 253] on span "08/24 to 08/30" at bounding box center [918, 246] width 218 height 27
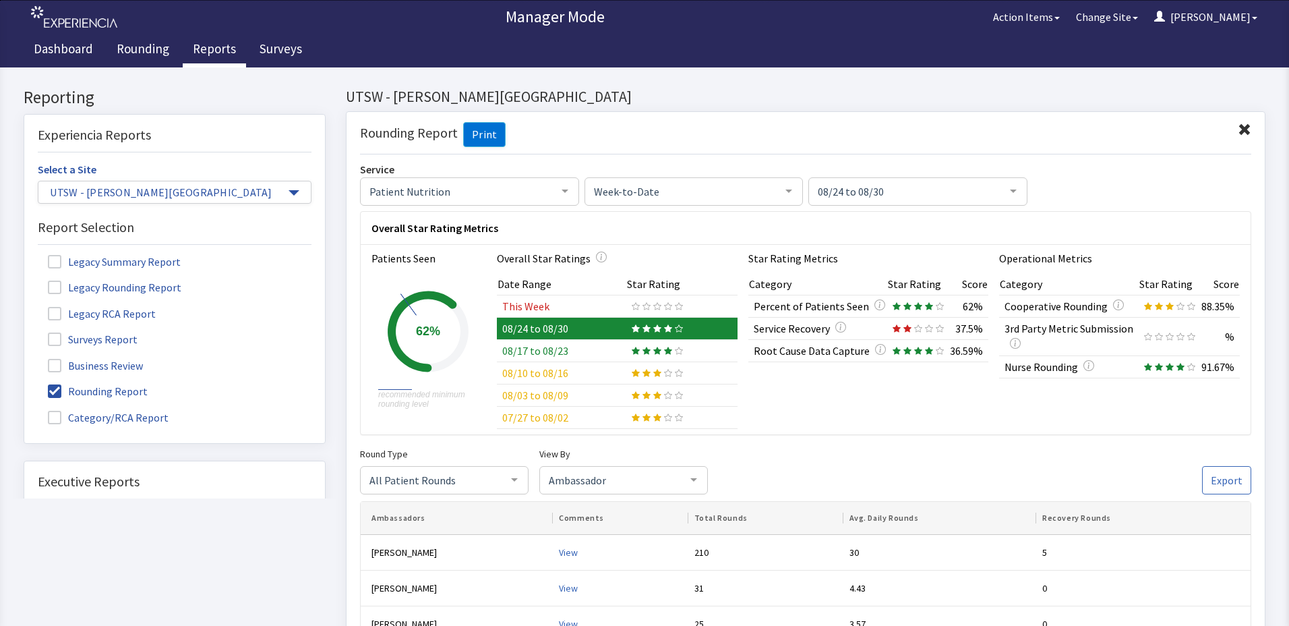
click at [686, 485] on div at bounding box center [693, 480] width 27 height 26
click at [866, 414] on div "Star Rating Metrics Category Star Rating Score Percent of Patients Seen 62% Ser…" at bounding box center [868, 339] width 241 height 179
click at [686, 488] on div at bounding box center [693, 480] width 27 height 26
click at [650, 592] on span "Comments" at bounding box center [623, 588] width 167 height 27
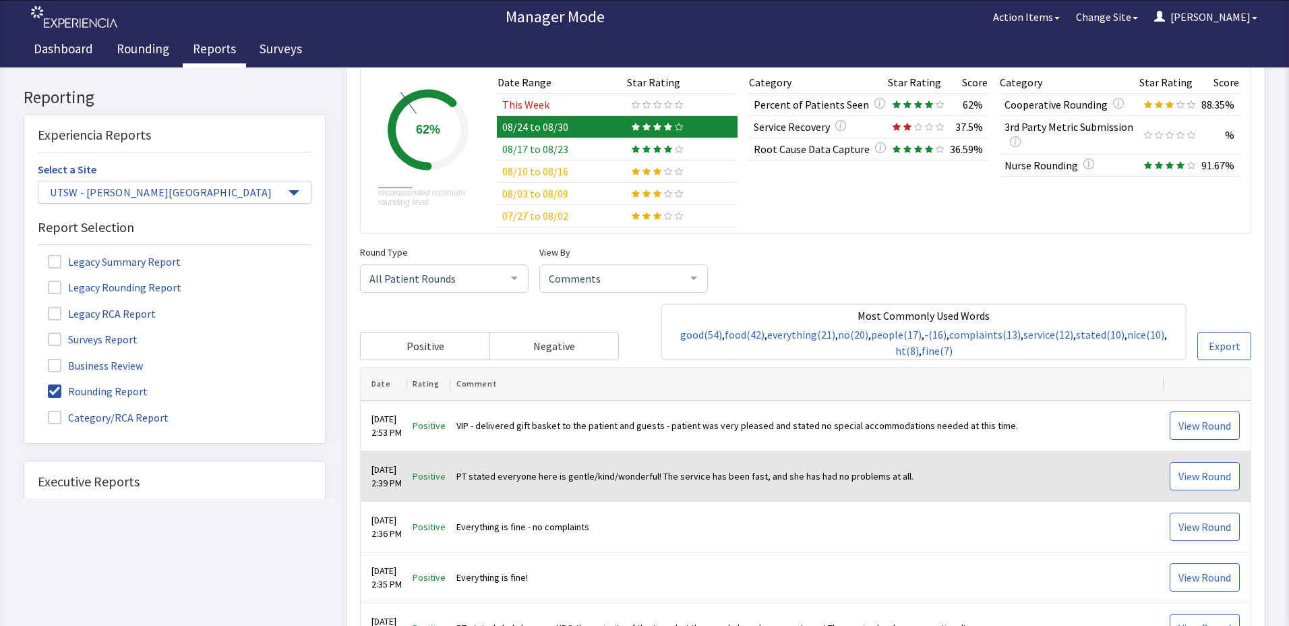
scroll to position [202, 0]
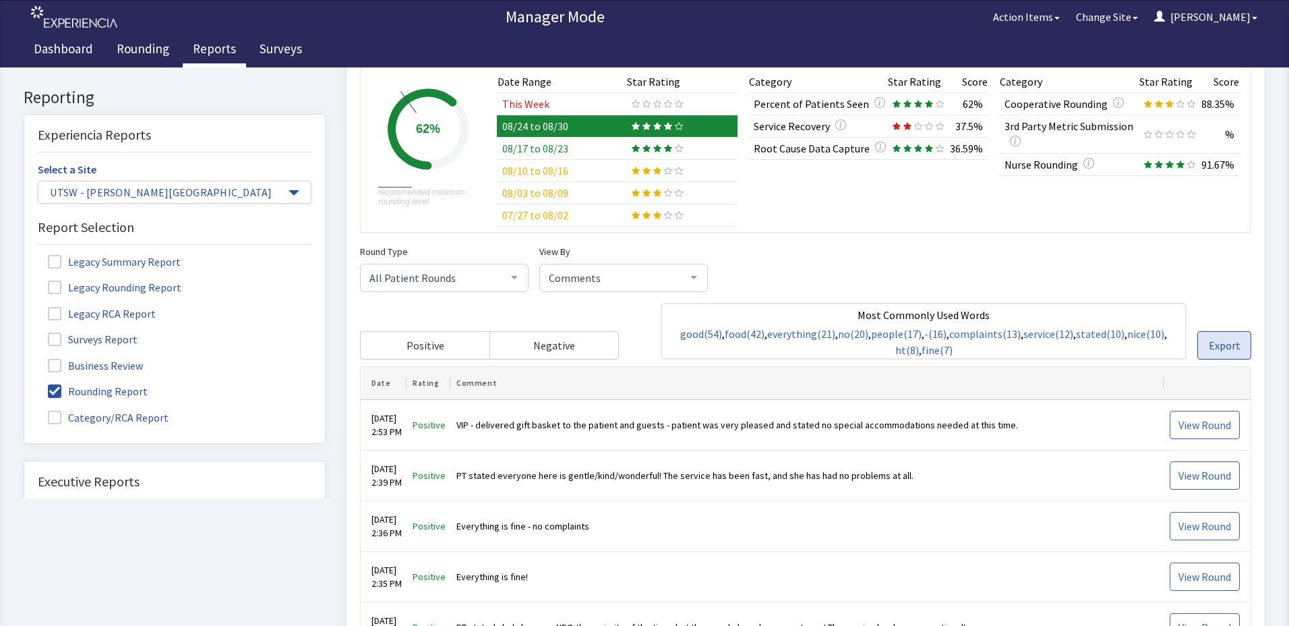
click at [1235, 347] on button "Export" at bounding box center [1225, 346] width 54 height 28
click at [1233, 349] on button "Export" at bounding box center [1225, 346] width 54 height 28
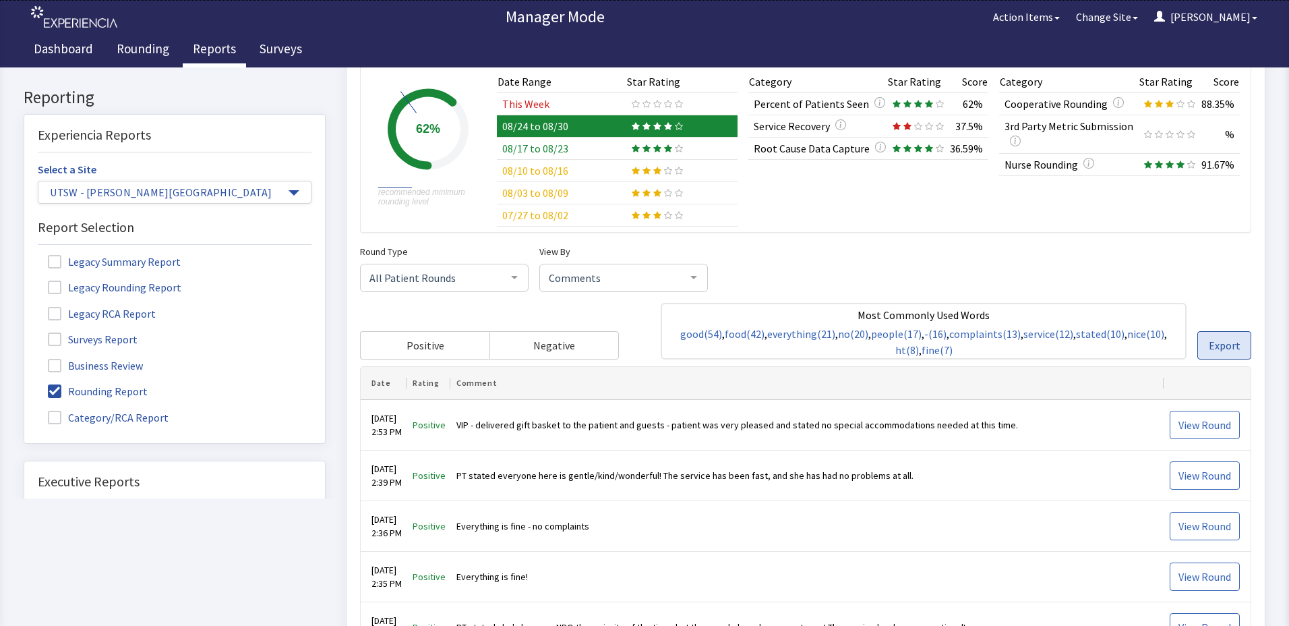
click at [1233, 349] on button "Export" at bounding box center [1225, 346] width 54 height 28
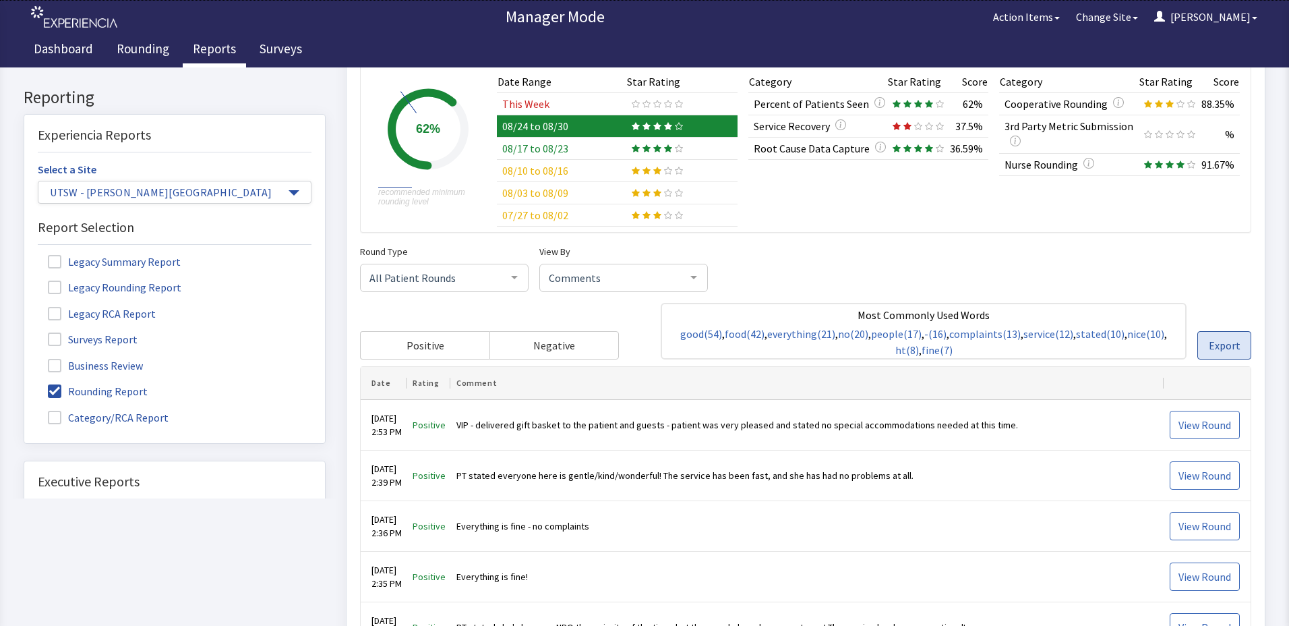
click at [1233, 349] on button "Export" at bounding box center [1225, 346] width 54 height 28
drag, startPoint x: 1233, startPoint y: 349, endPoint x: 1233, endPoint y: 356, distance: 7.4
click at [1233, 356] on button "Export" at bounding box center [1225, 346] width 54 height 28
click at [1227, 341] on span "Export" at bounding box center [1225, 346] width 32 height 16
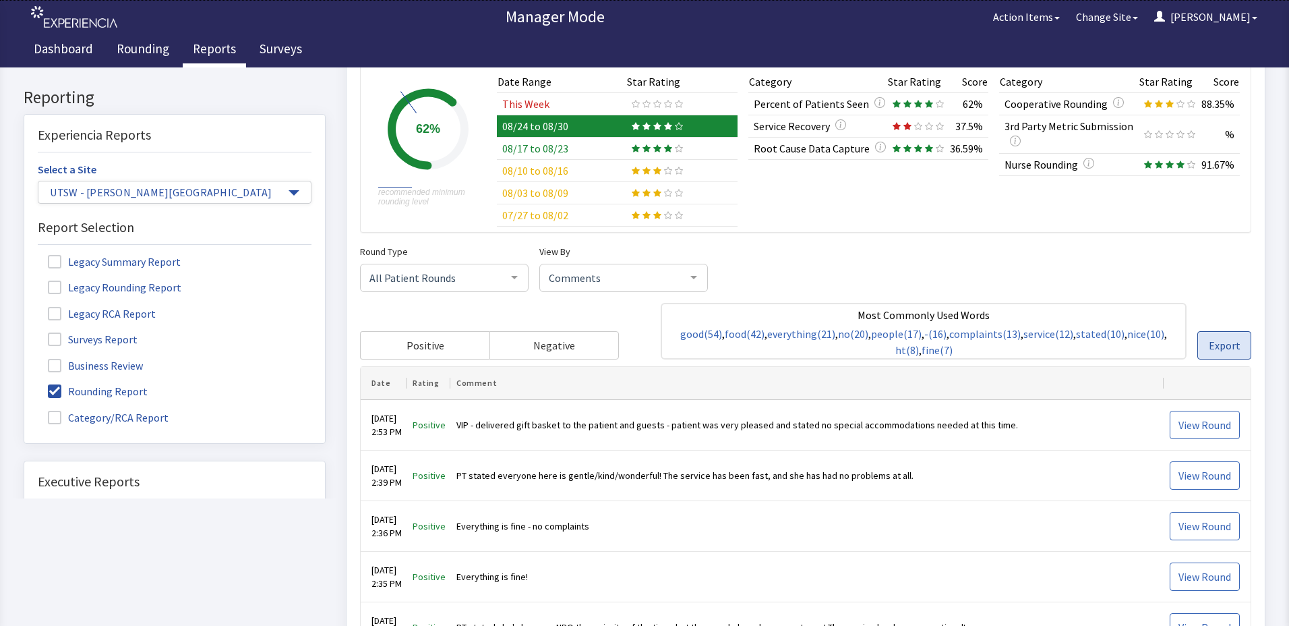
click at [1227, 341] on span "Export" at bounding box center [1225, 346] width 32 height 16
click at [1225, 341] on span "Export" at bounding box center [1225, 346] width 32 height 16
click at [1223, 342] on span "Export" at bounding box center [1225, 346] width 32 height 16
drag, startPoint x: 1223, startPoint y: 342, endPoint x: 1221, endPoint y: 349, distance: 7.7
click at [1221, 348] on span "Export" at bounding box center [1225, 346] width 32 height 16
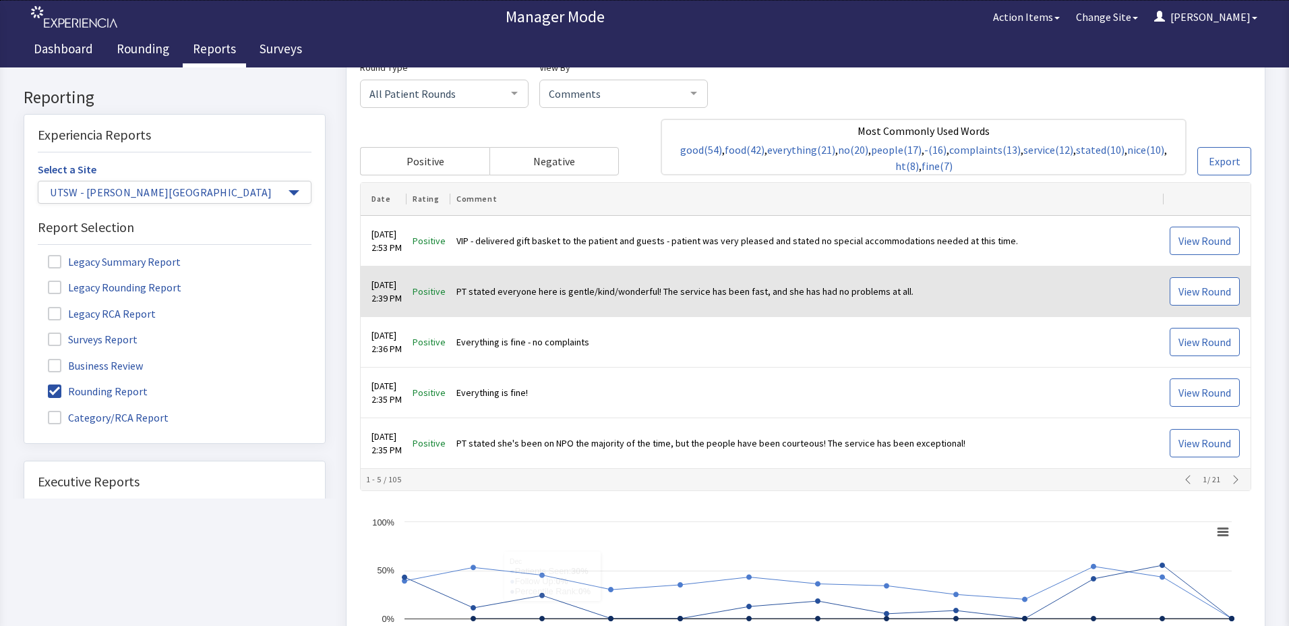
scroll to position [405, 0]
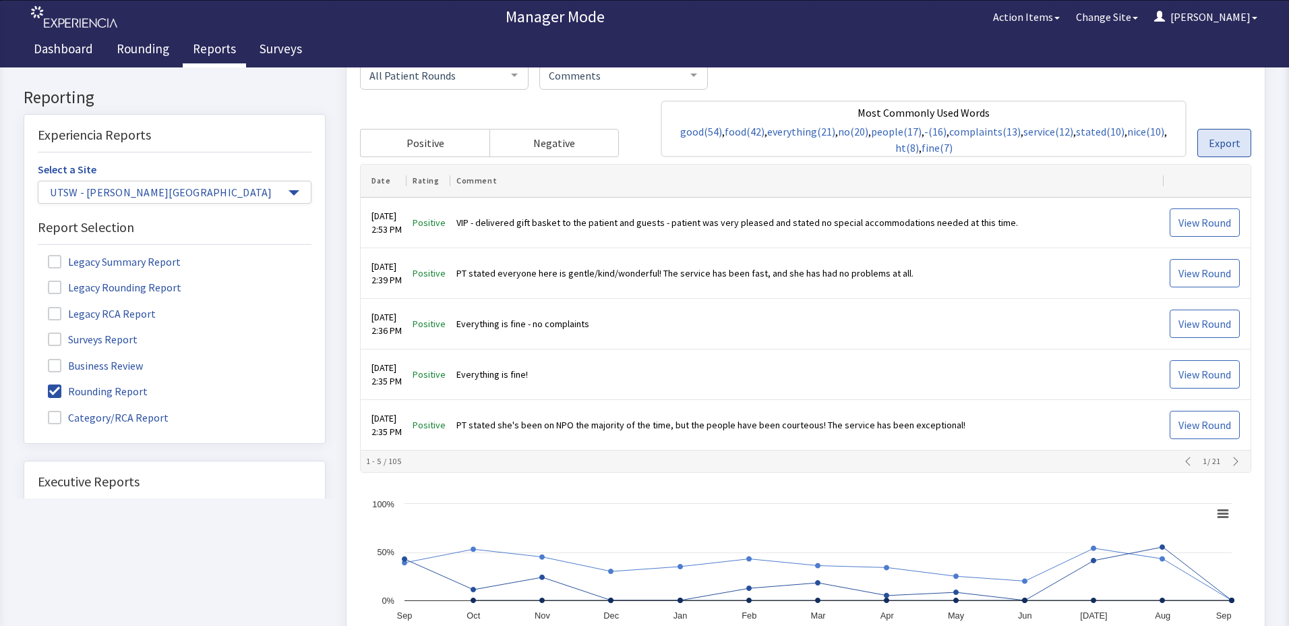
click at [1200, 148] on button "Export" at bounding box center [1225, 143] width 54 height 28
click at [1202, 148] on button "Export" at bounding box center [1225, 143] width 54 height 28
click at [1209, 149] on span "Export" at bounding box center [1225, 144] width 32 height 16
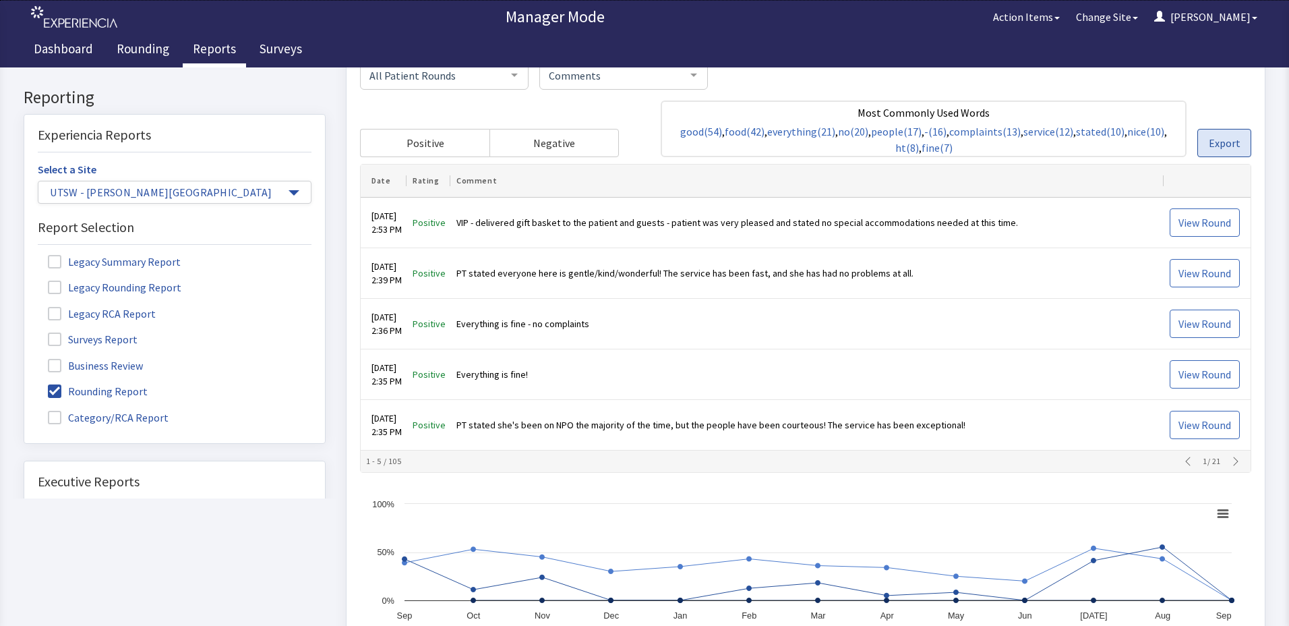
click at [1232, 138] on button "Export" at bounding box center [1225, 143] width 54 height 28
click at [1232, 136] on button "Export" at bounding box center [1225, 143] width 54 height 28
click at [1235, 136] on button "Export" at bounding box center [1225, 143] width 54 height 28
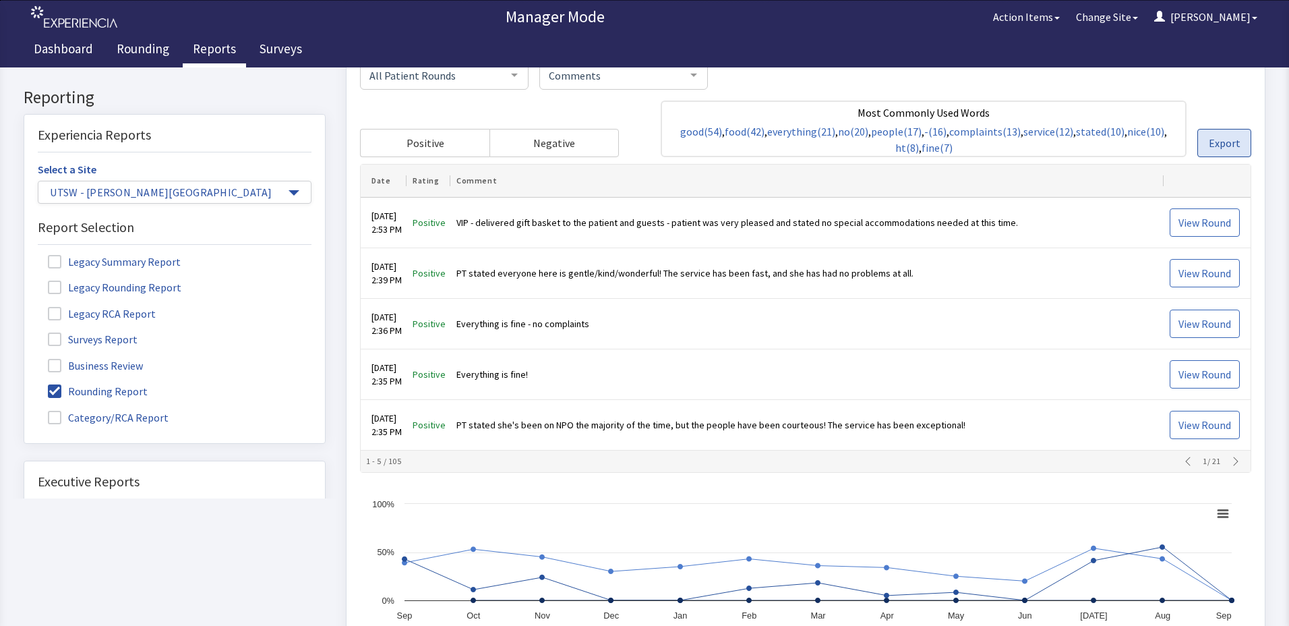
click at [1235, 136] on button "Export" at bounding box center [1225, 143] width 54 height 28
click at [1233, 136] on button "Export" at bounding box center [1225, 143] width 54 height 28
